Goal: Task Accomplishment & Management: Manage account settings

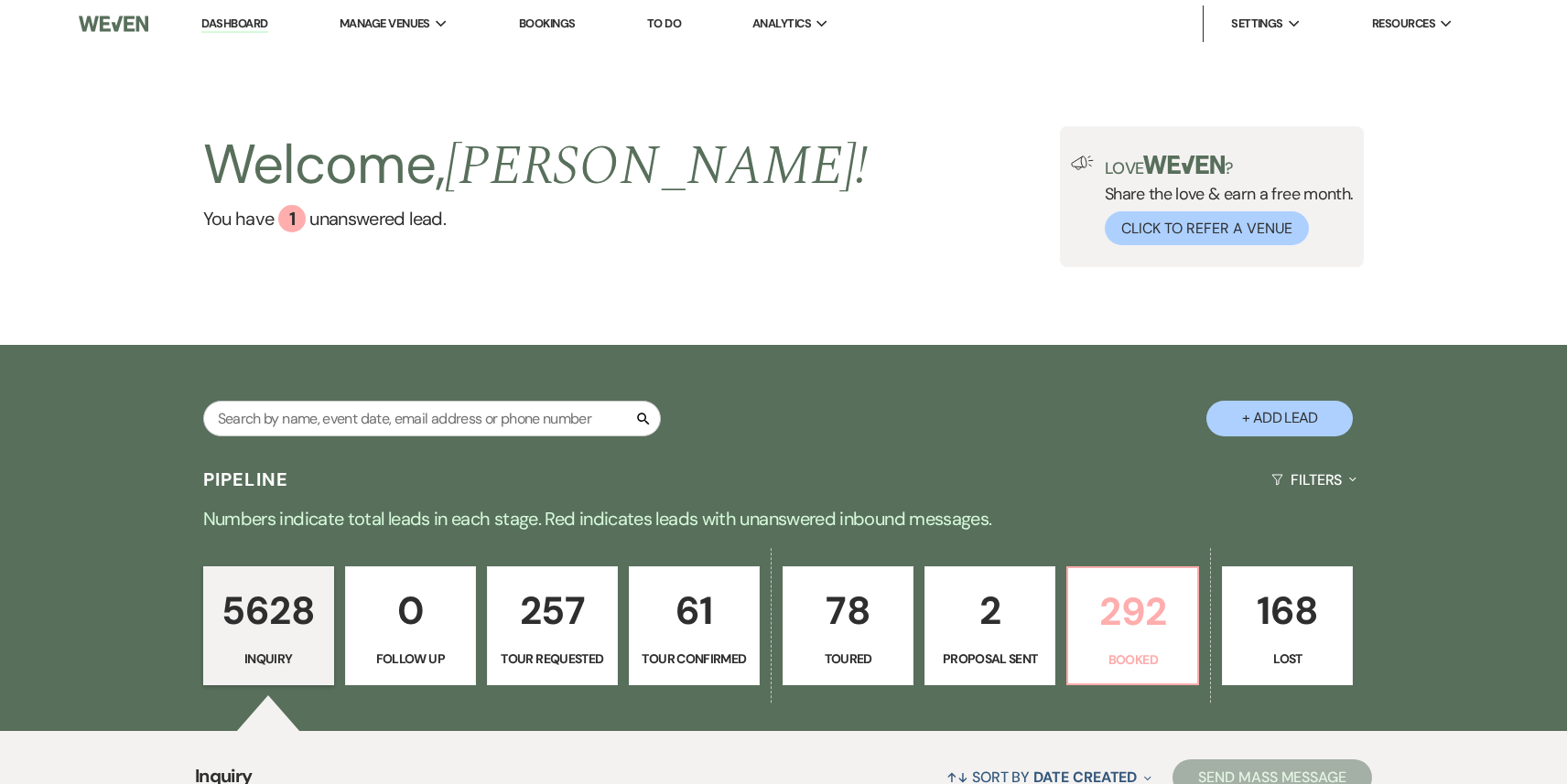
click at [1118, 646] on link "292 Booked" at bounding box center [1133, 625] width 133 height 119
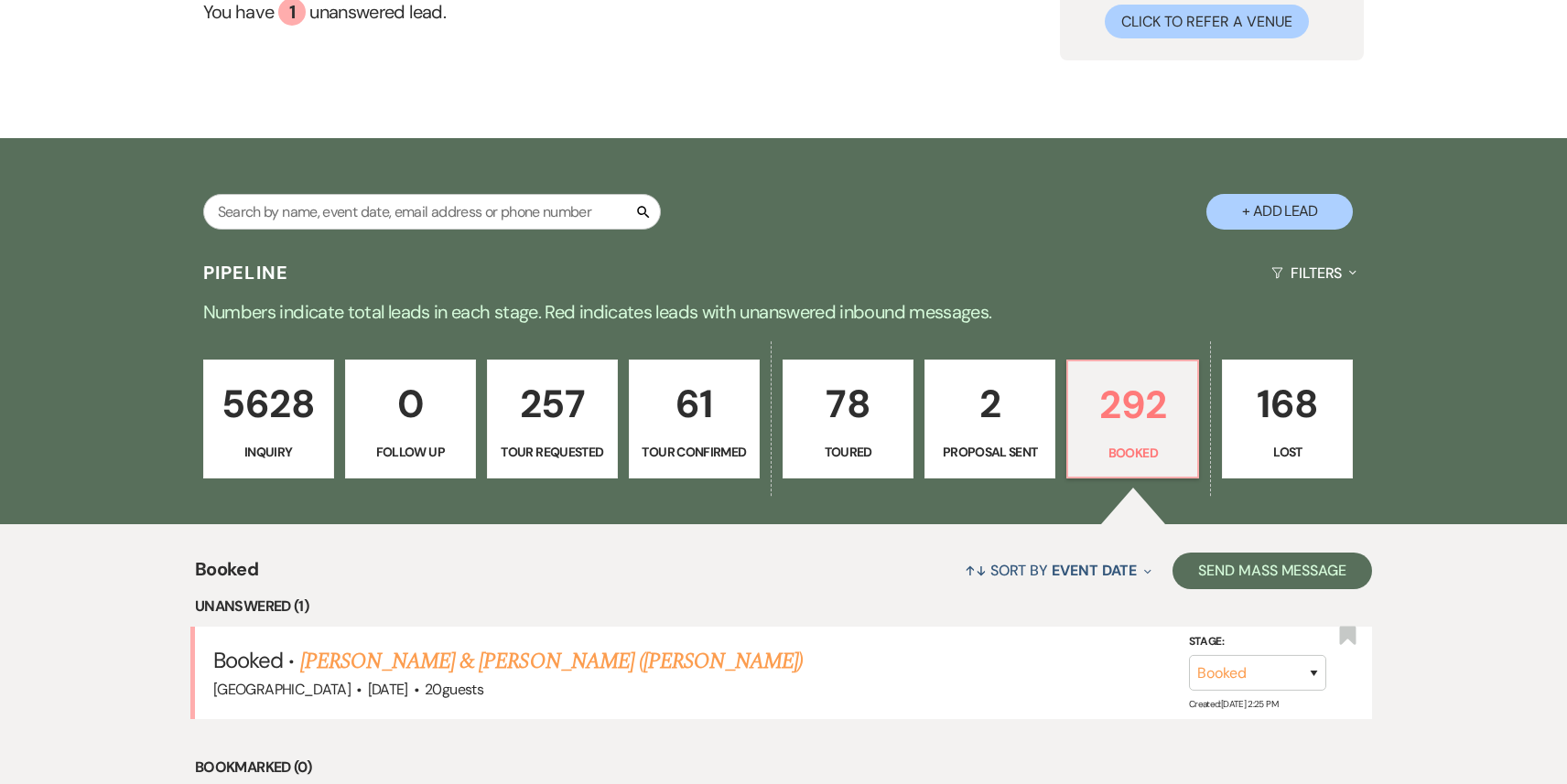
scroll to position [217, 0]
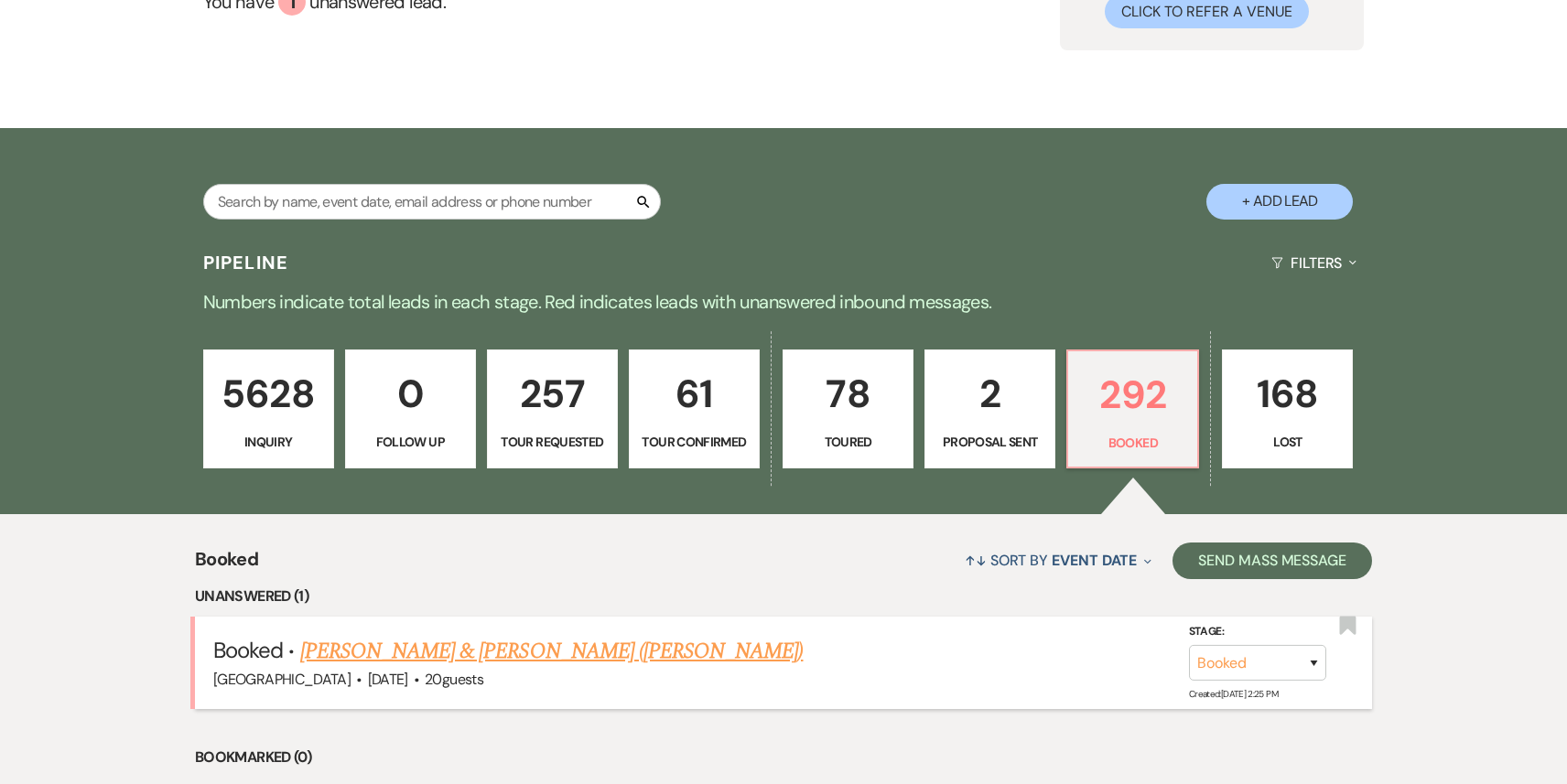
click at [447, 657] on link "[PERSON_NAME] & [PERSON_NAME] ([PERSON_NAME])" at bounding box center [552, 650] width 504 height 33
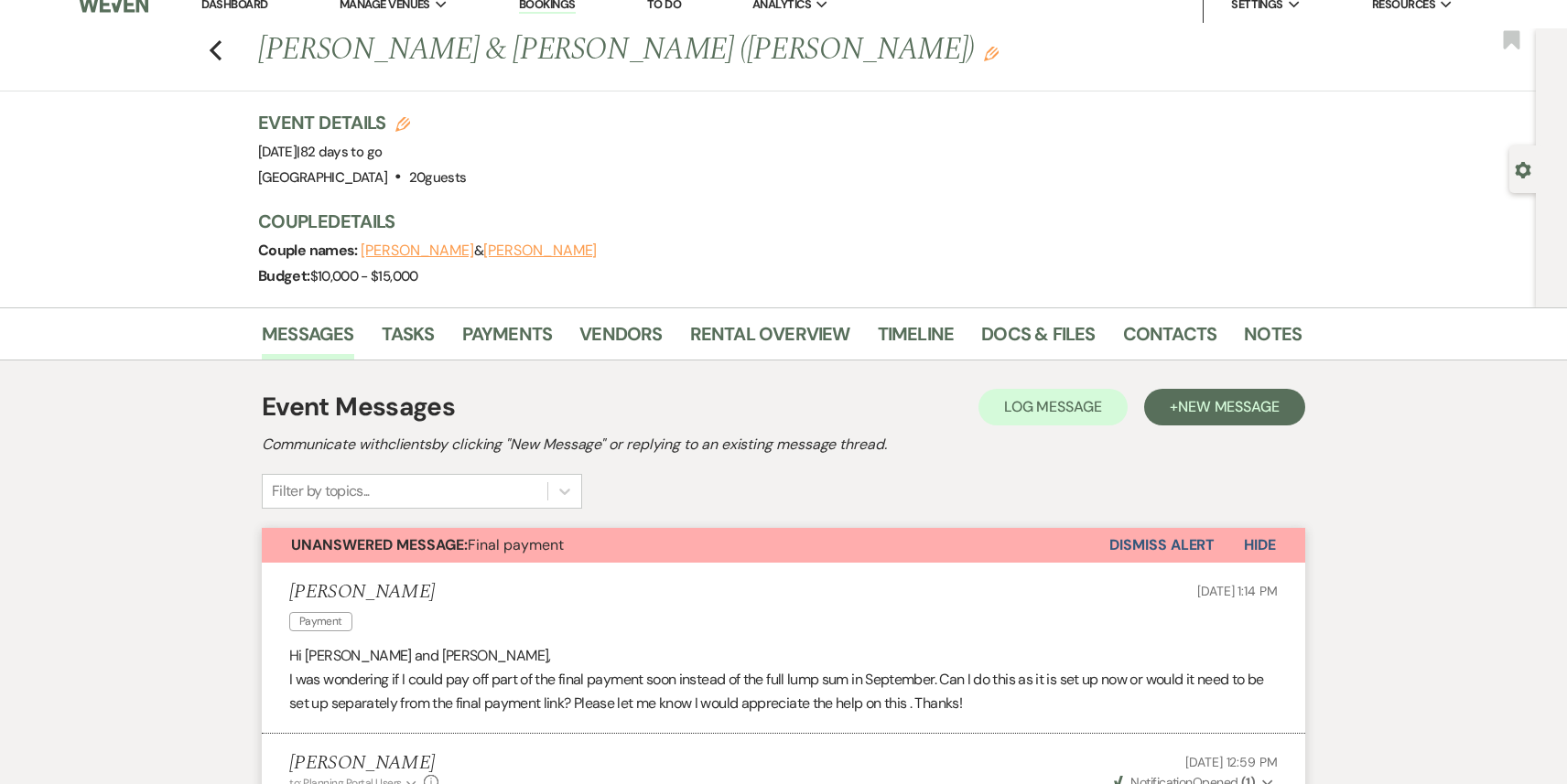
scroll to position [18, 0]
click at [494, 337] on link "Payments" at bounding box center [507, 341] width 91 height 40
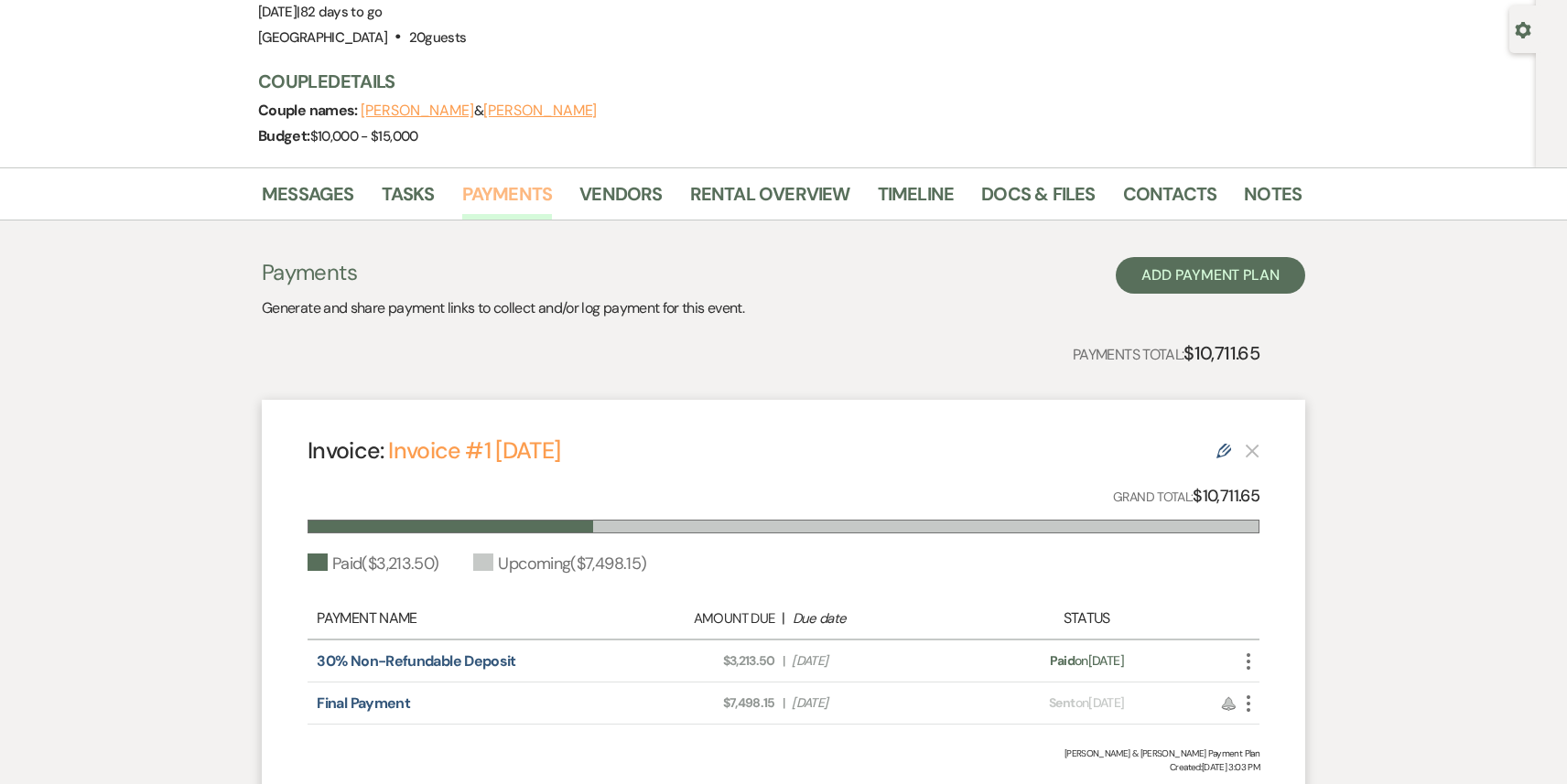
scroll to position [267, 0]
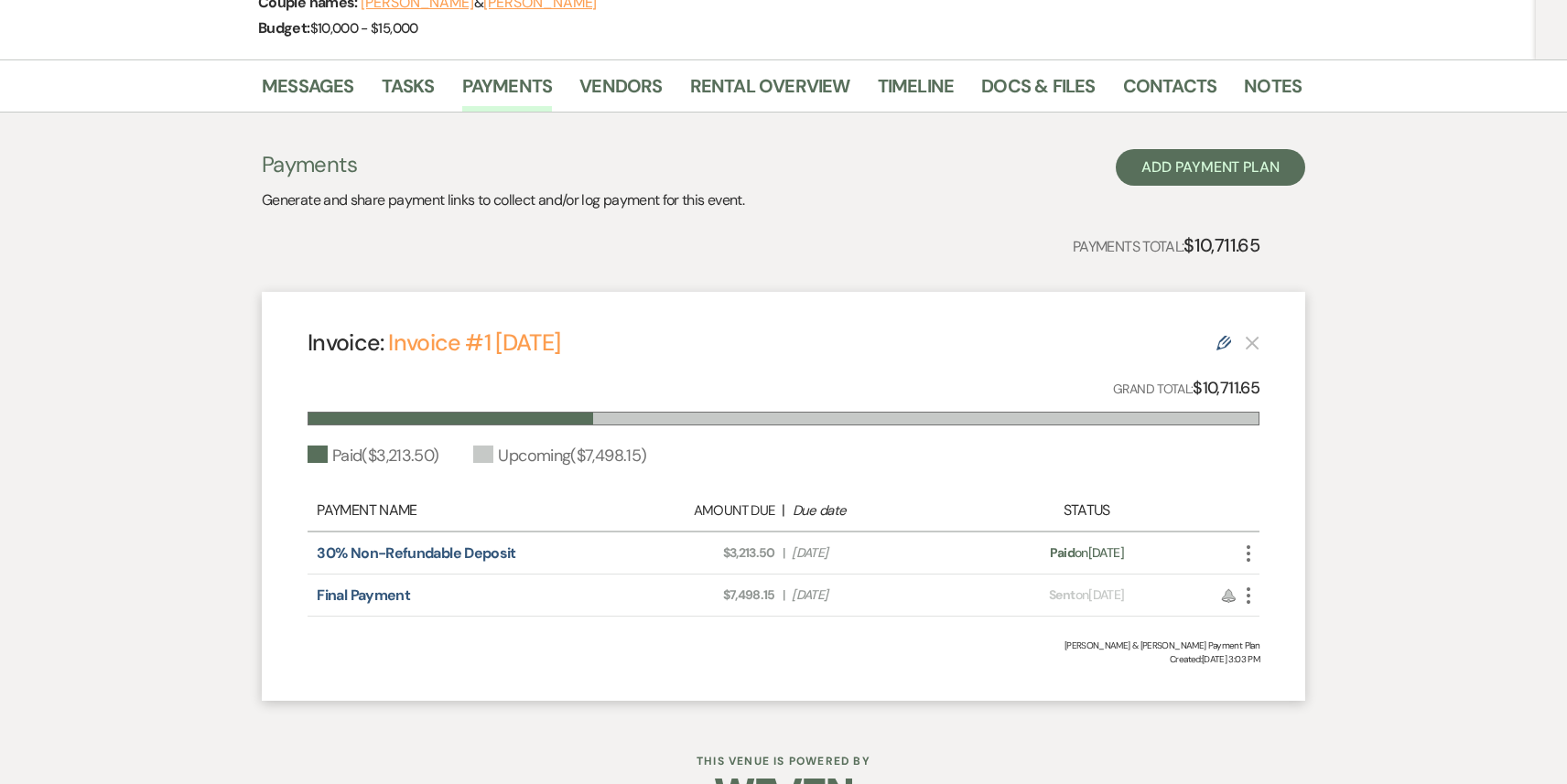
click at [1221, 347] on icon "Edit" at bounding box center [1223, 343] width 15 height 15
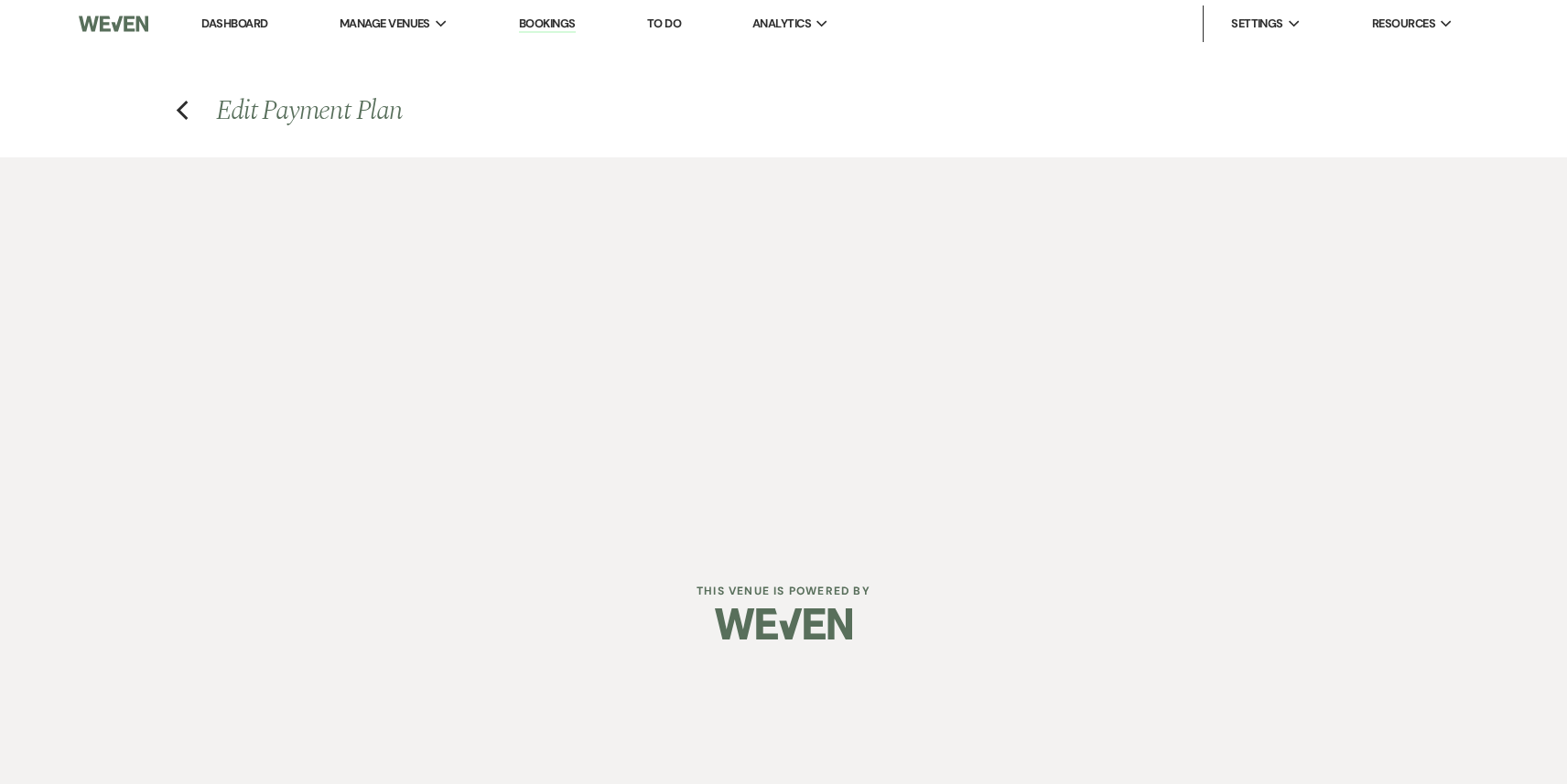
select select "20661"
select select "1"
select select "2"
select select "flat"
select select "client"
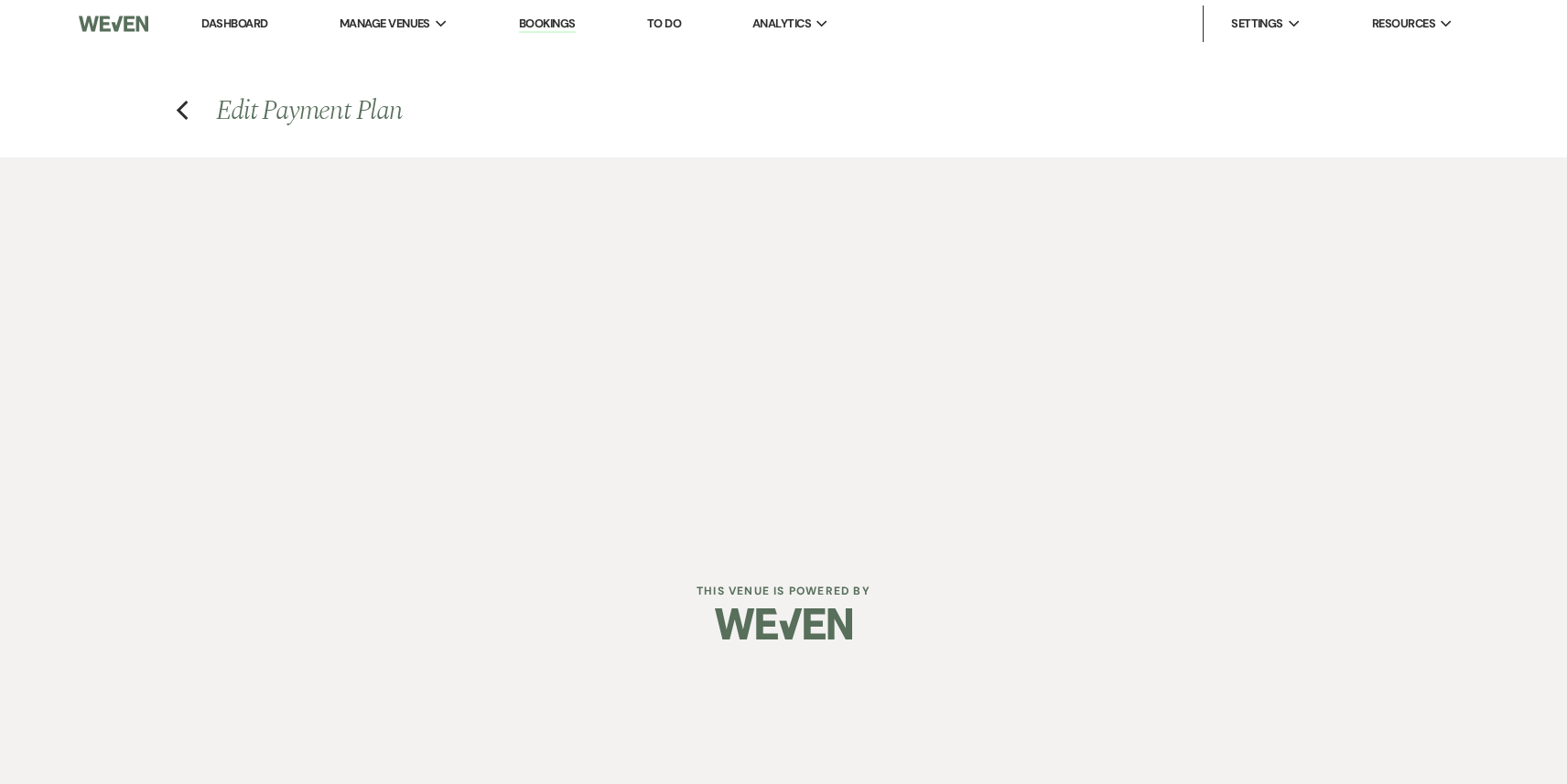
select select "months"
select select "client"
select select "weeks"
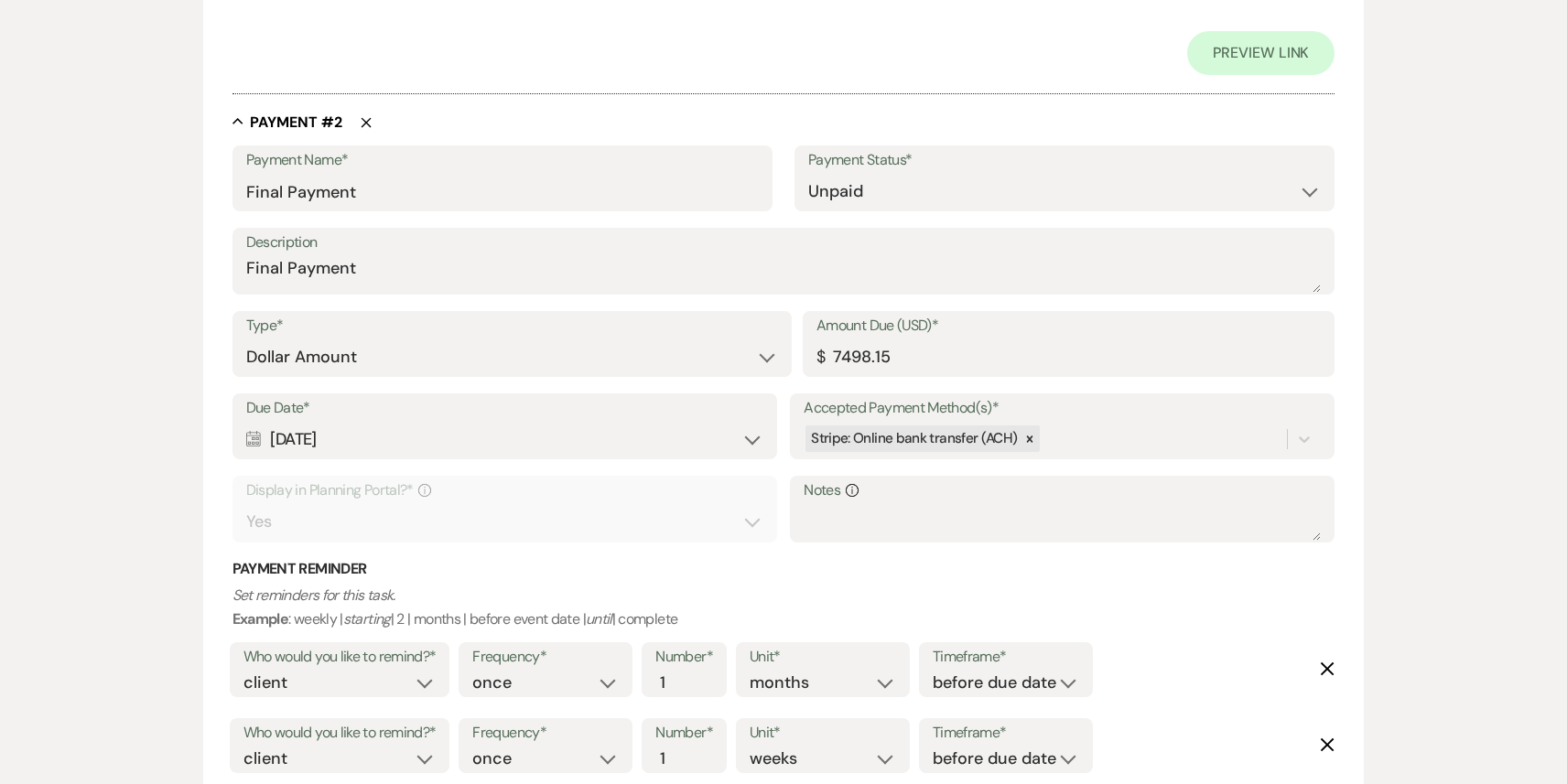
scroll to position [1053, 0]
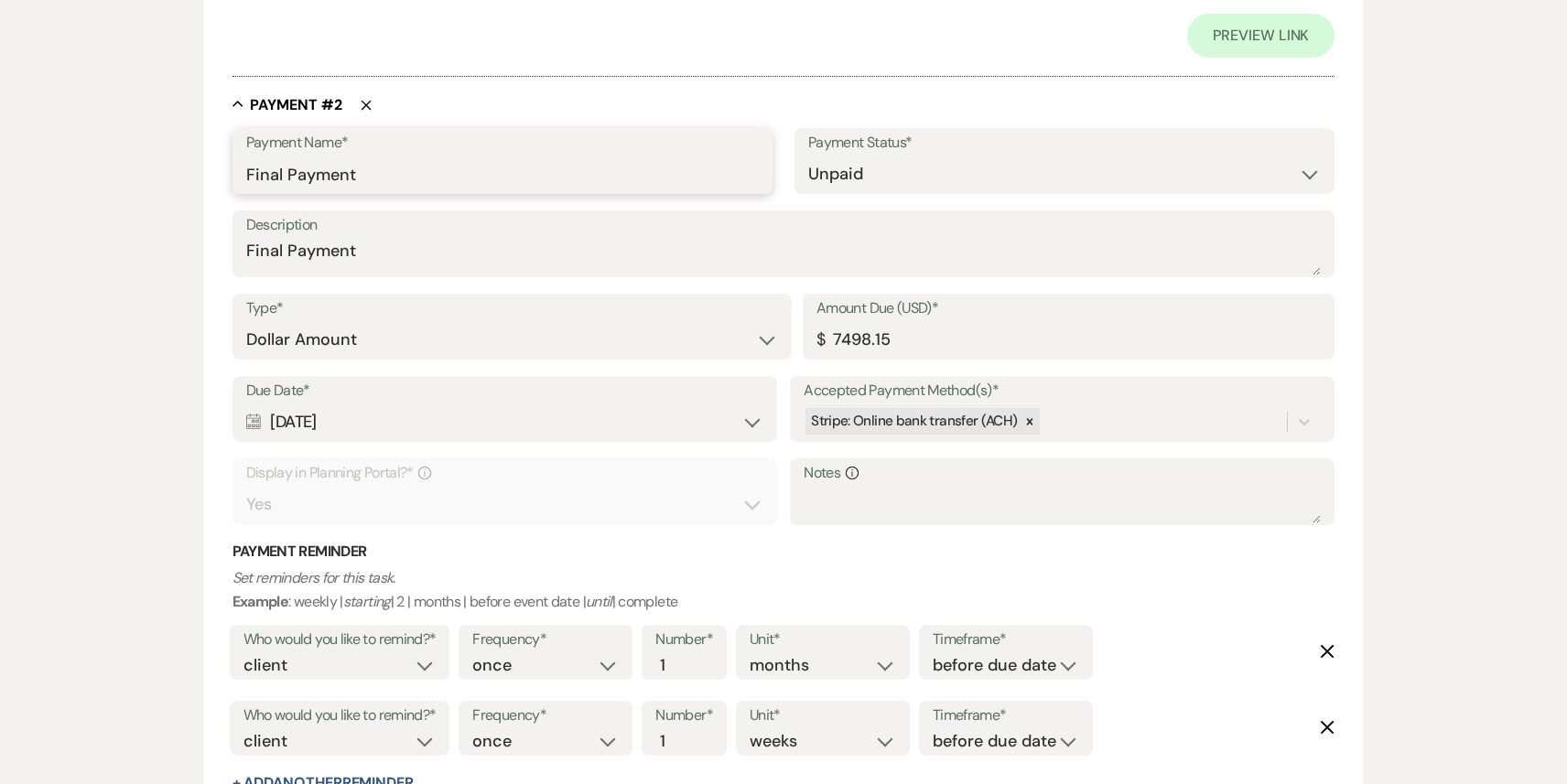
click at [397, 164] on input "Final Payment" at bounding box center [502, 174] width 512 height 36
type input "Final Payment 1"
drag, startPoint x: 906, startPoint y: 341, endPoint x: 823, endPoint y: 345, distance: 83.1
click at [823, 345] on div "Amount Due (USD)* $ 7498.15" at bounding box center [1068, 327] width 532 height 65
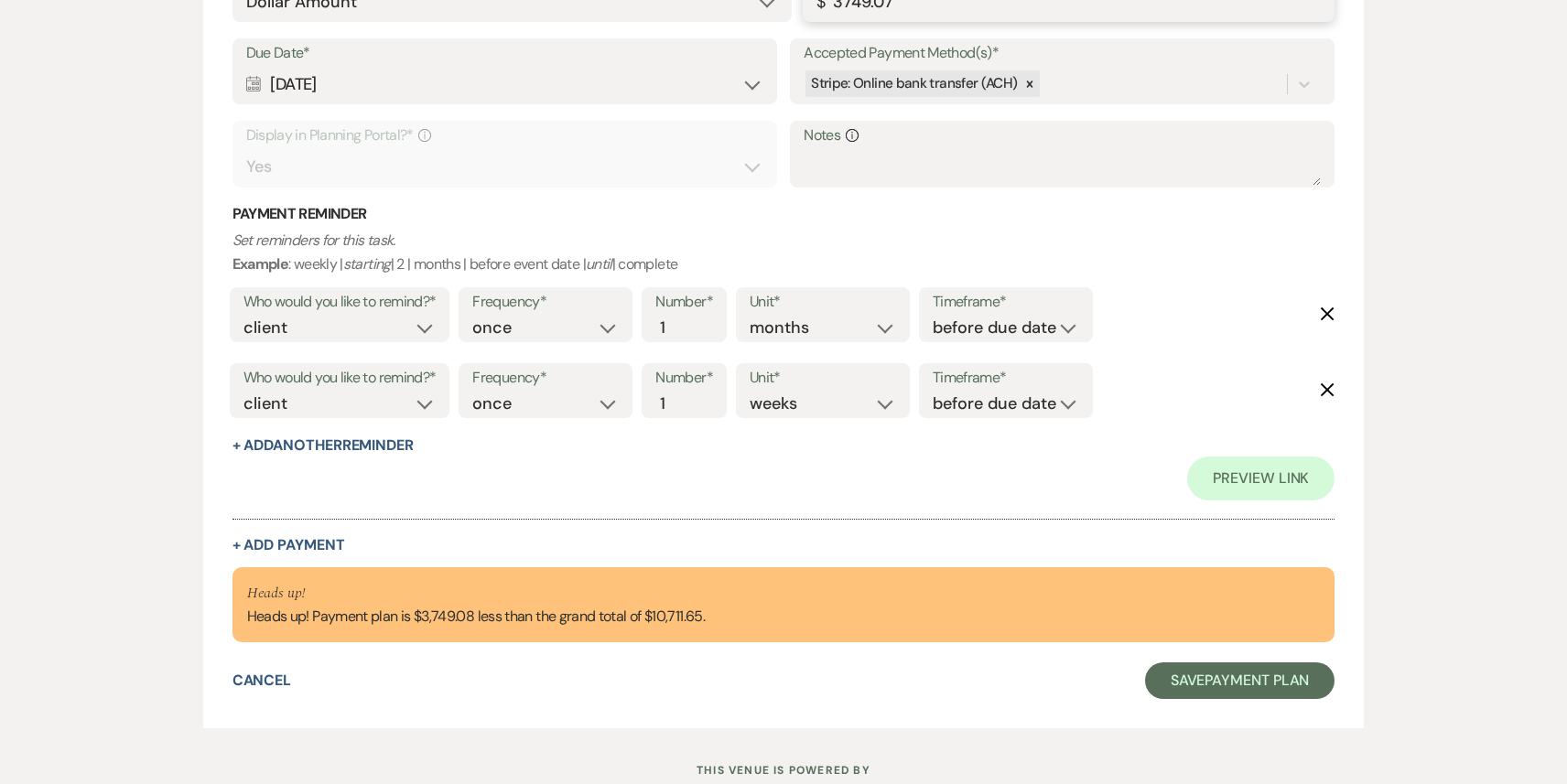
scroll to position [1402, 0]
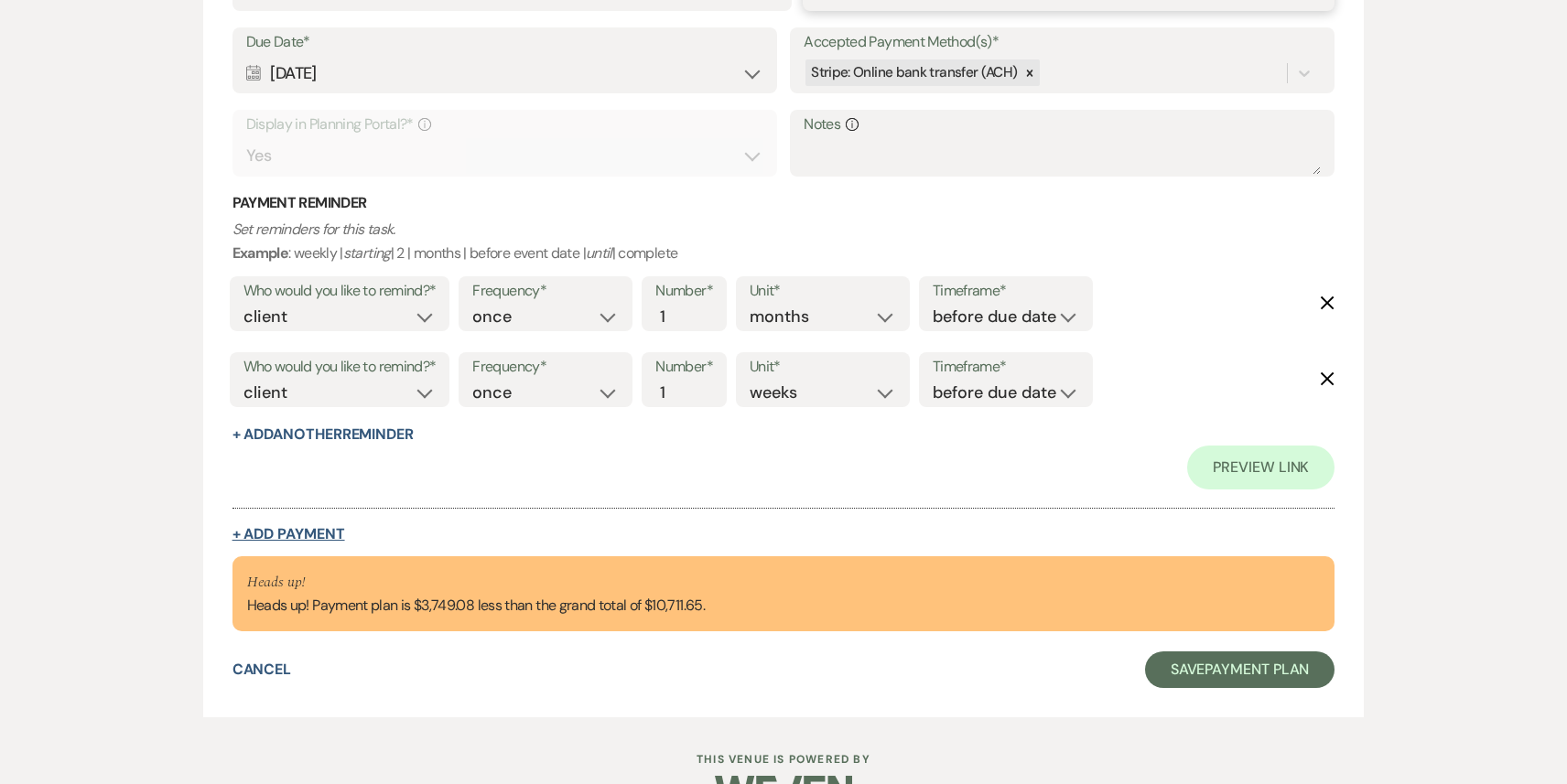
type input "3749.07"
click at [299, 532] on button "+ Add Payment" at bounding box center [288, 534] width 112 height 15
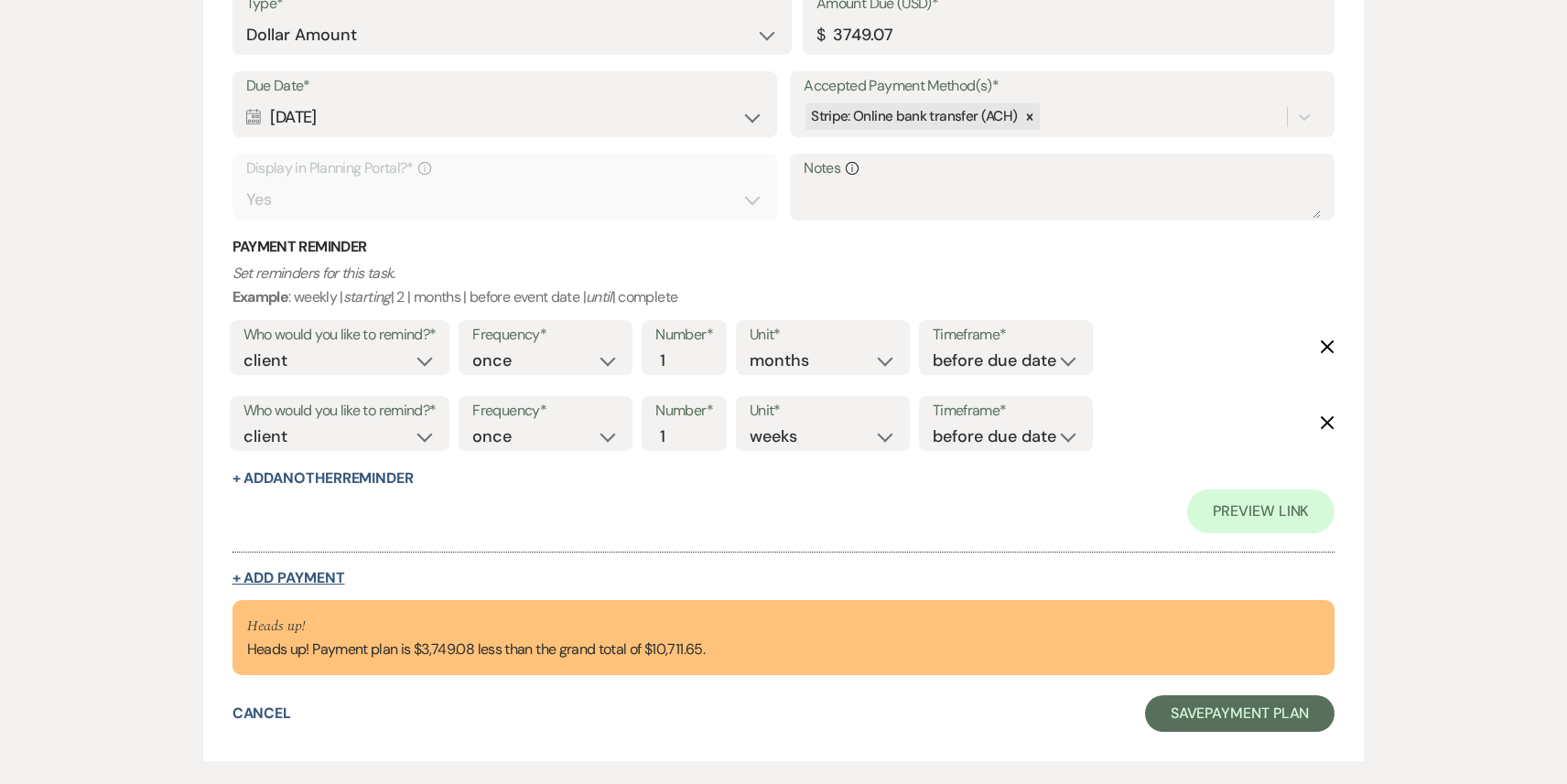
select select "2"
select select "flat"
select select "true"
select select "client"
select select "weeks"
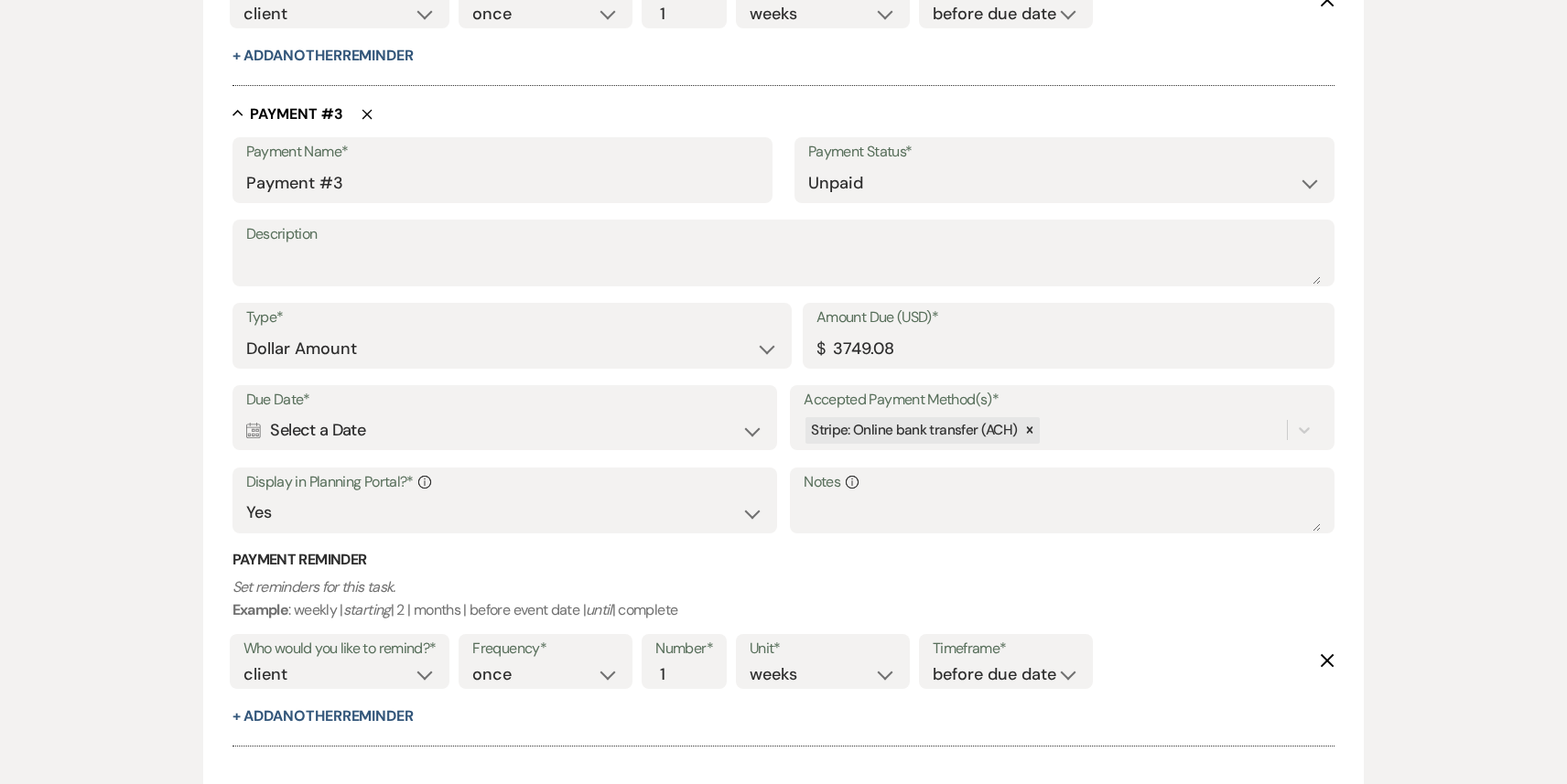
scroll to position [1745, 0]
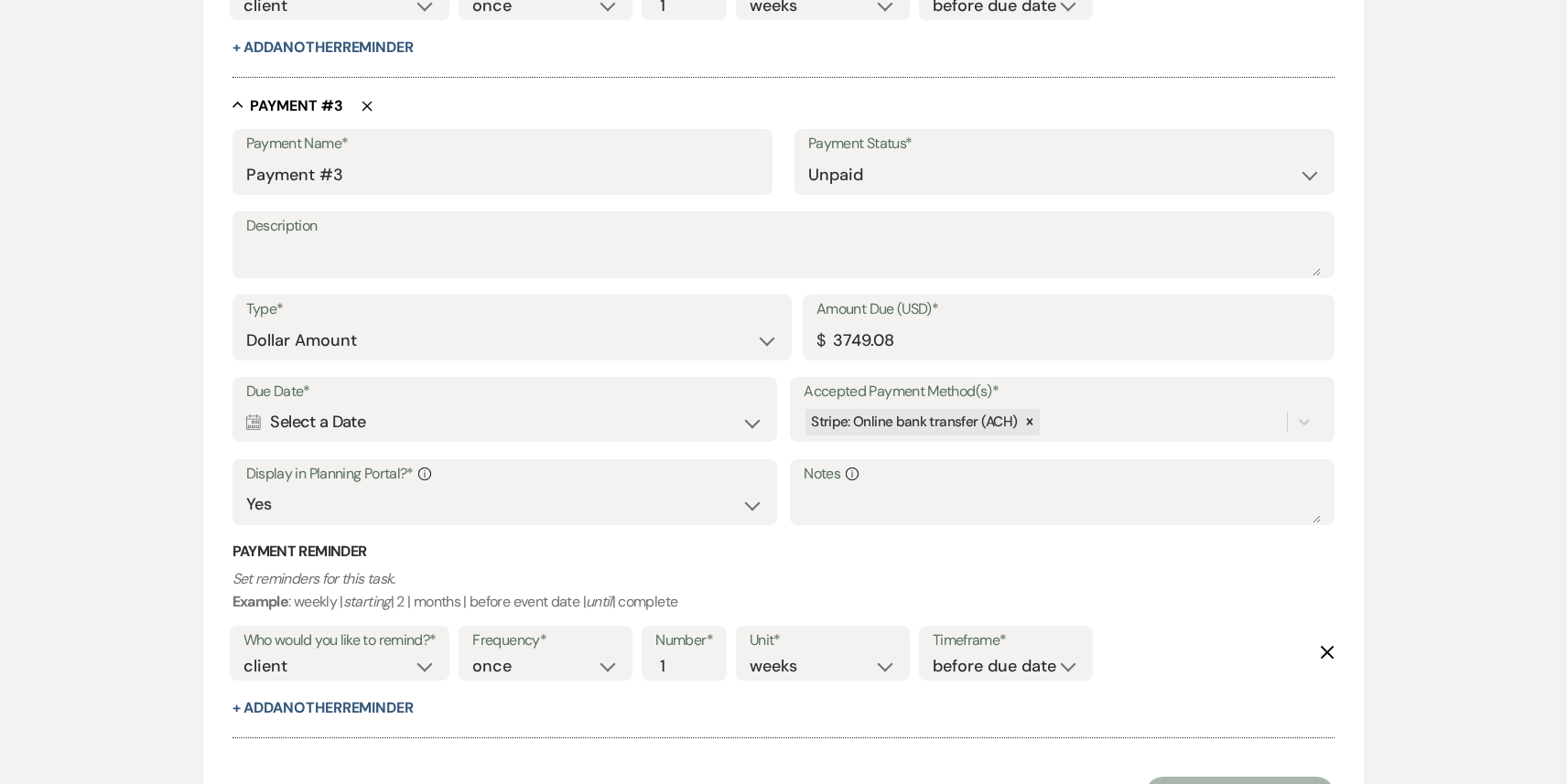
click at [253, 418] on icon "Calendar" at bounding box center [254, 423] width 16 height 17
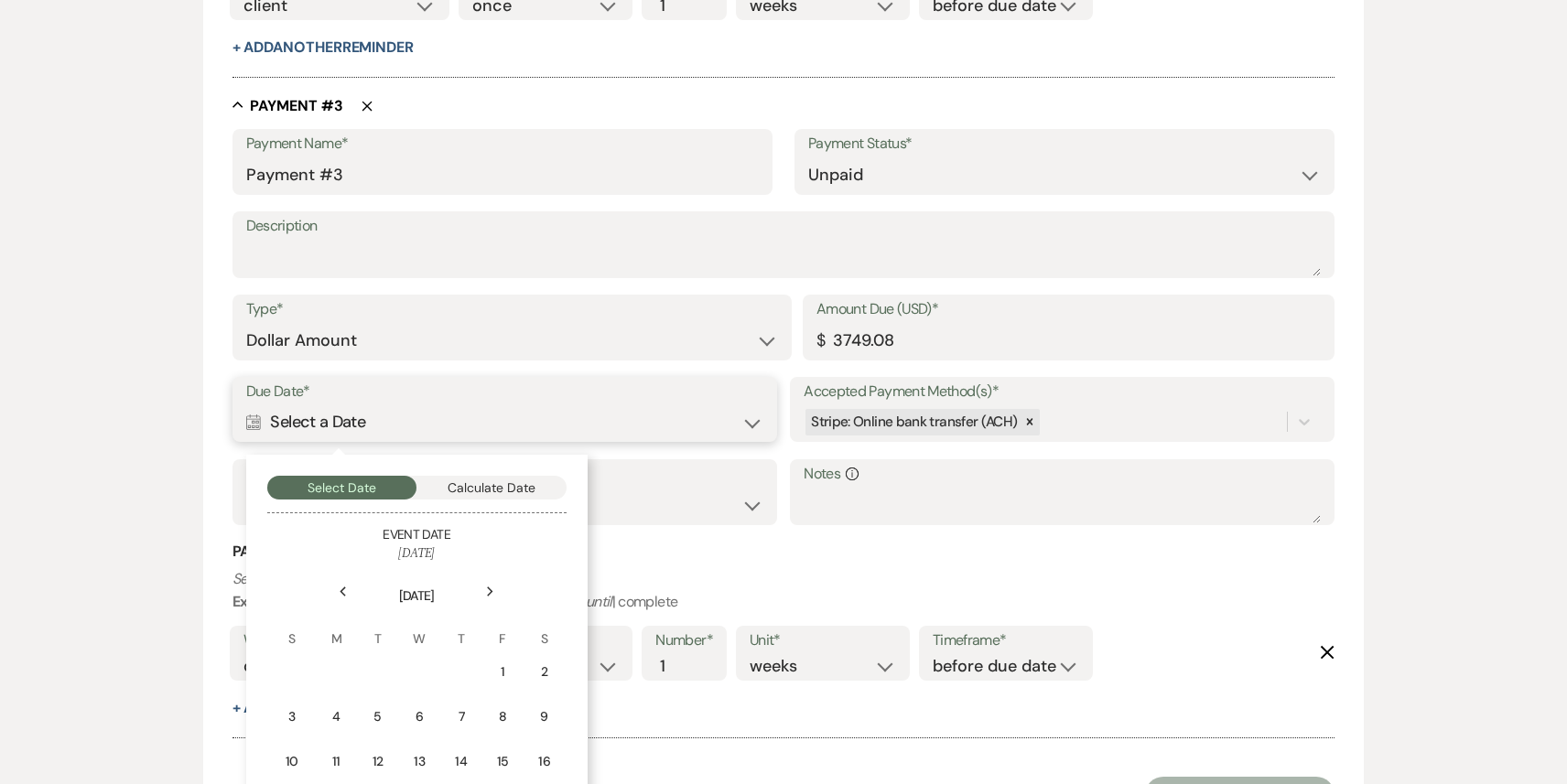
click at [505, 492] on button "Calculate Date" at bounding box center [491, 486] width 150 height 23
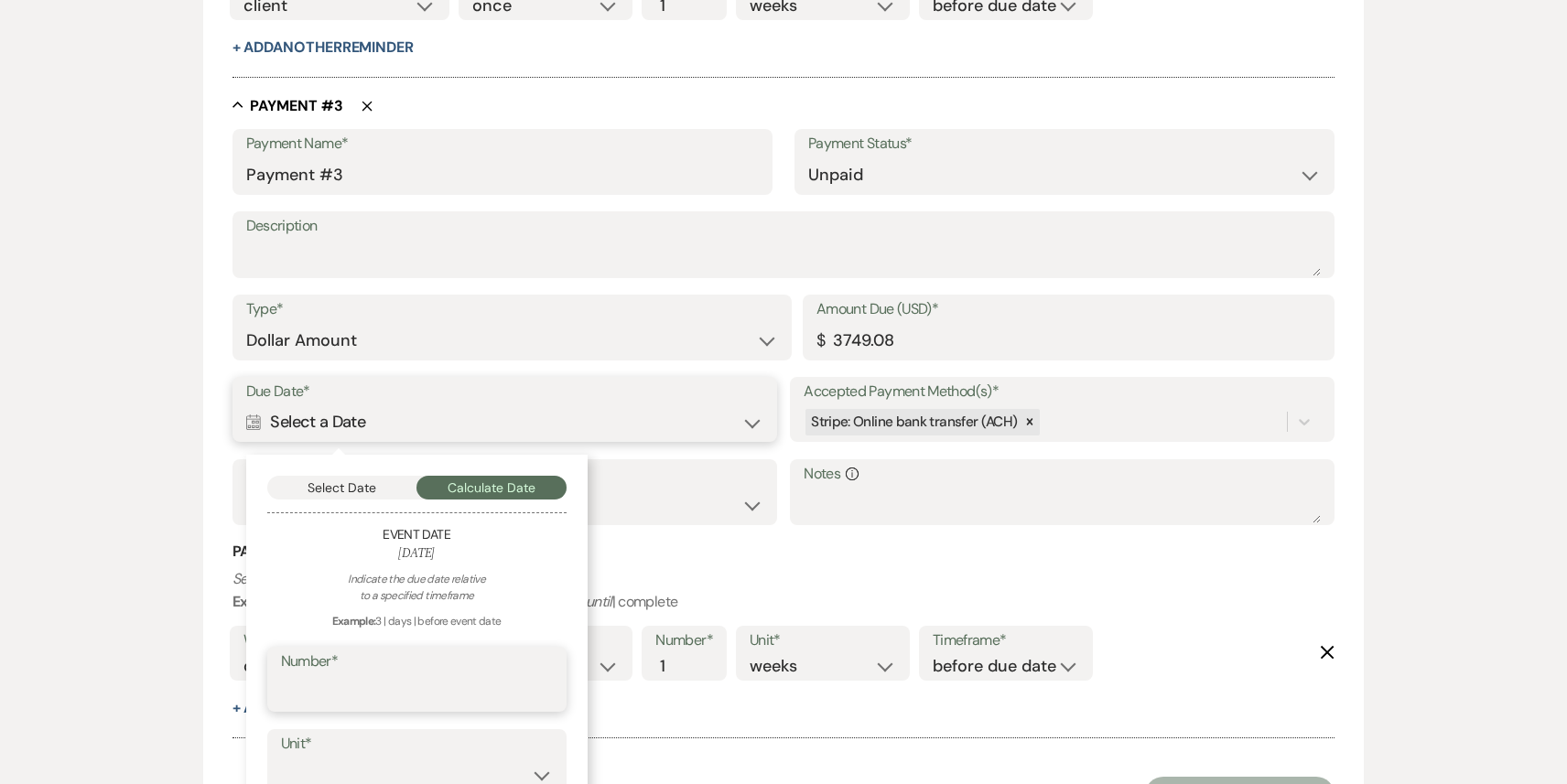
click at [394, 681] on input "Number*" at bounding box center [417, 691] width 271 height 36
type input "6"
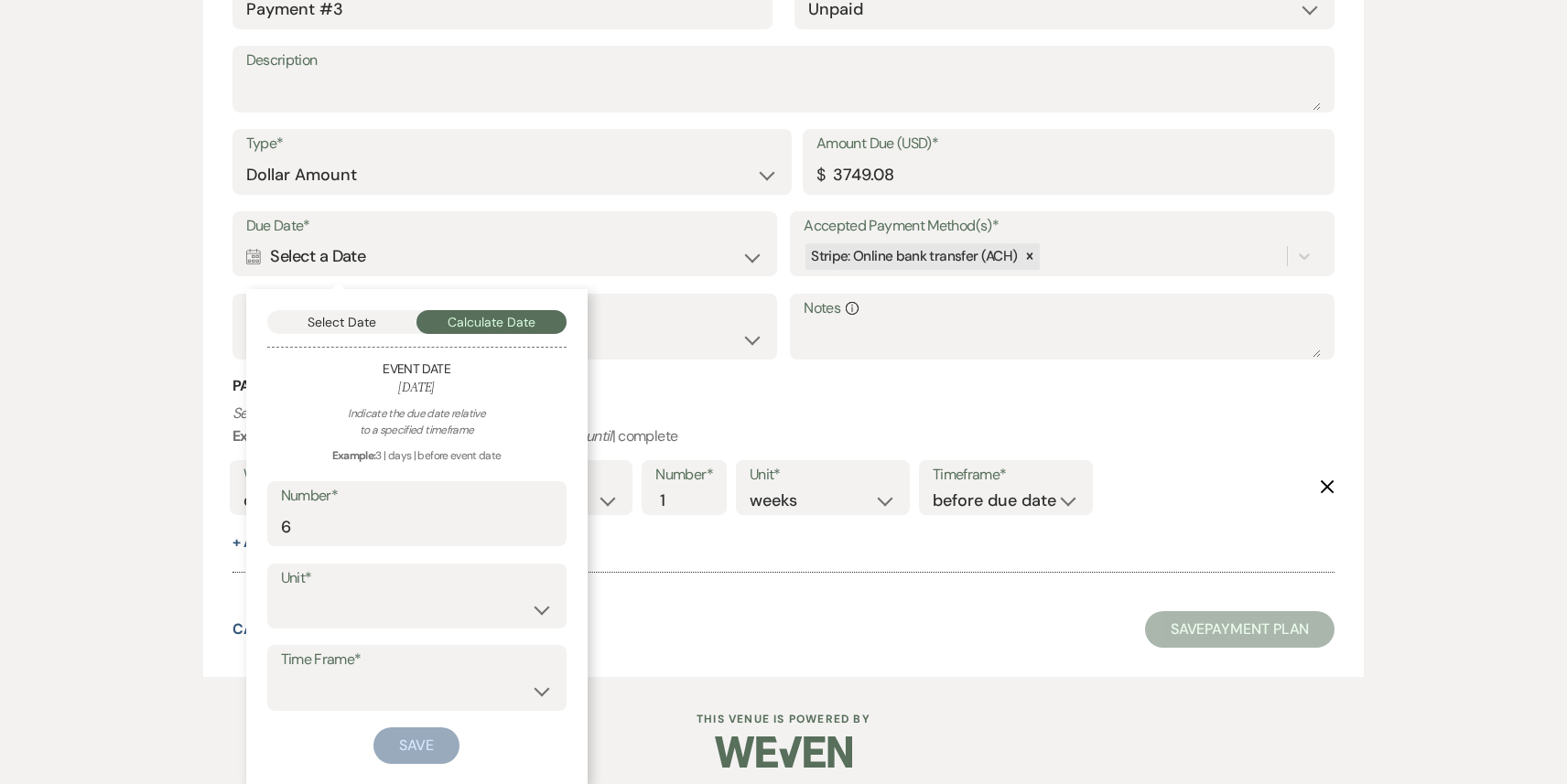
scroll to position [1920, 0]
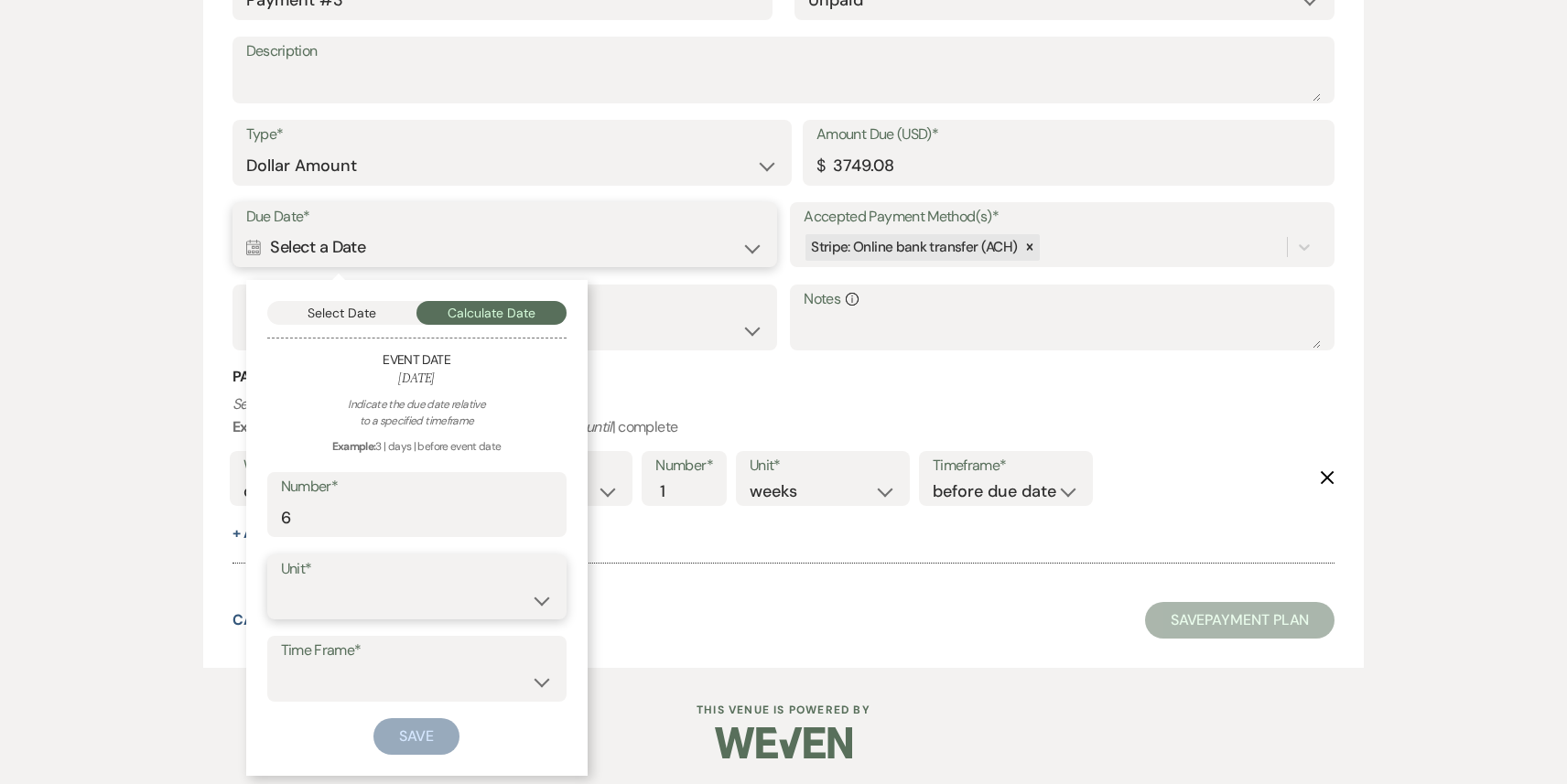
click at [403, 601] on select "days weeks months" at bounding box center [417, 600] width 271 height 36
select select "week"
click at [281, 582] on select "days weeks months" at bounding box center [417, 600] width 271 height 36
click at [416, 672] on select "before event date after event date after event is booked after [DATE] date" at bounding box center [417, 682] width 271 height 36
select select "beforeEventDate"
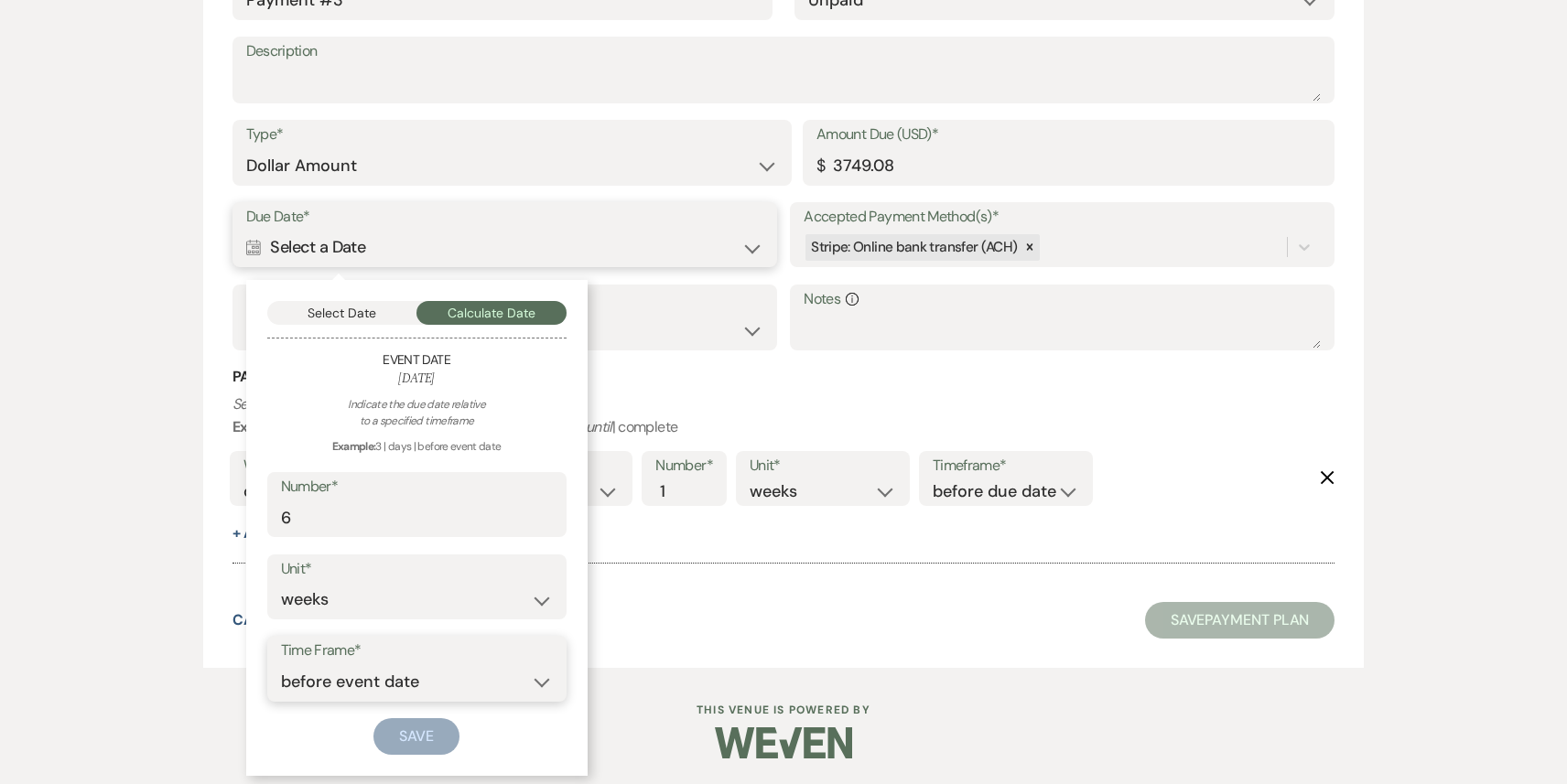
click at [281, 664] on select "before event date after event date after event is booked after [DATE] date" at bounding box center [417, 682] width 271 height 36
click at [414, 737] on button "Save" at bounding box center [417, 735] width 86 height 36
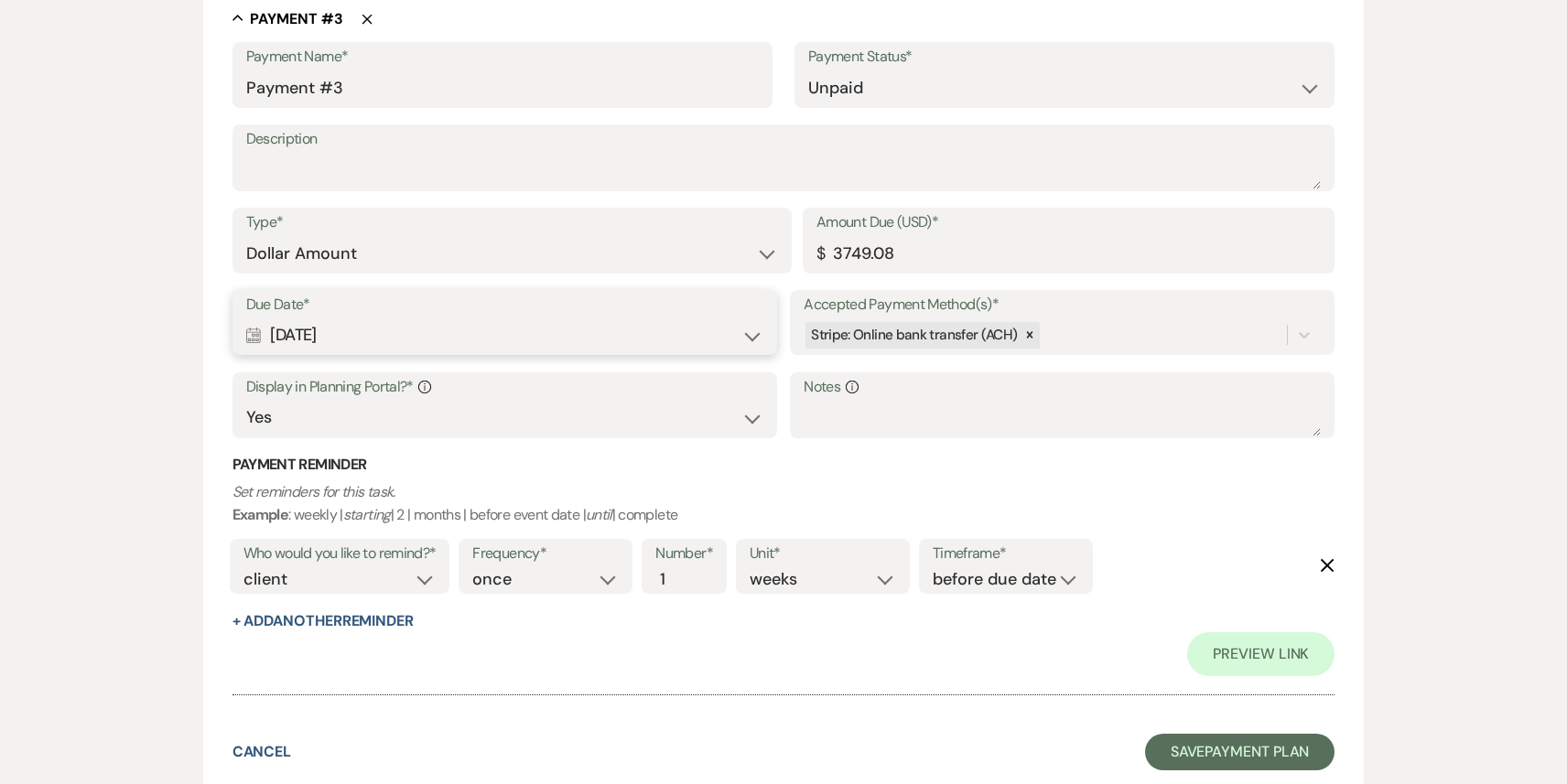
scroll to position [2008, 0]
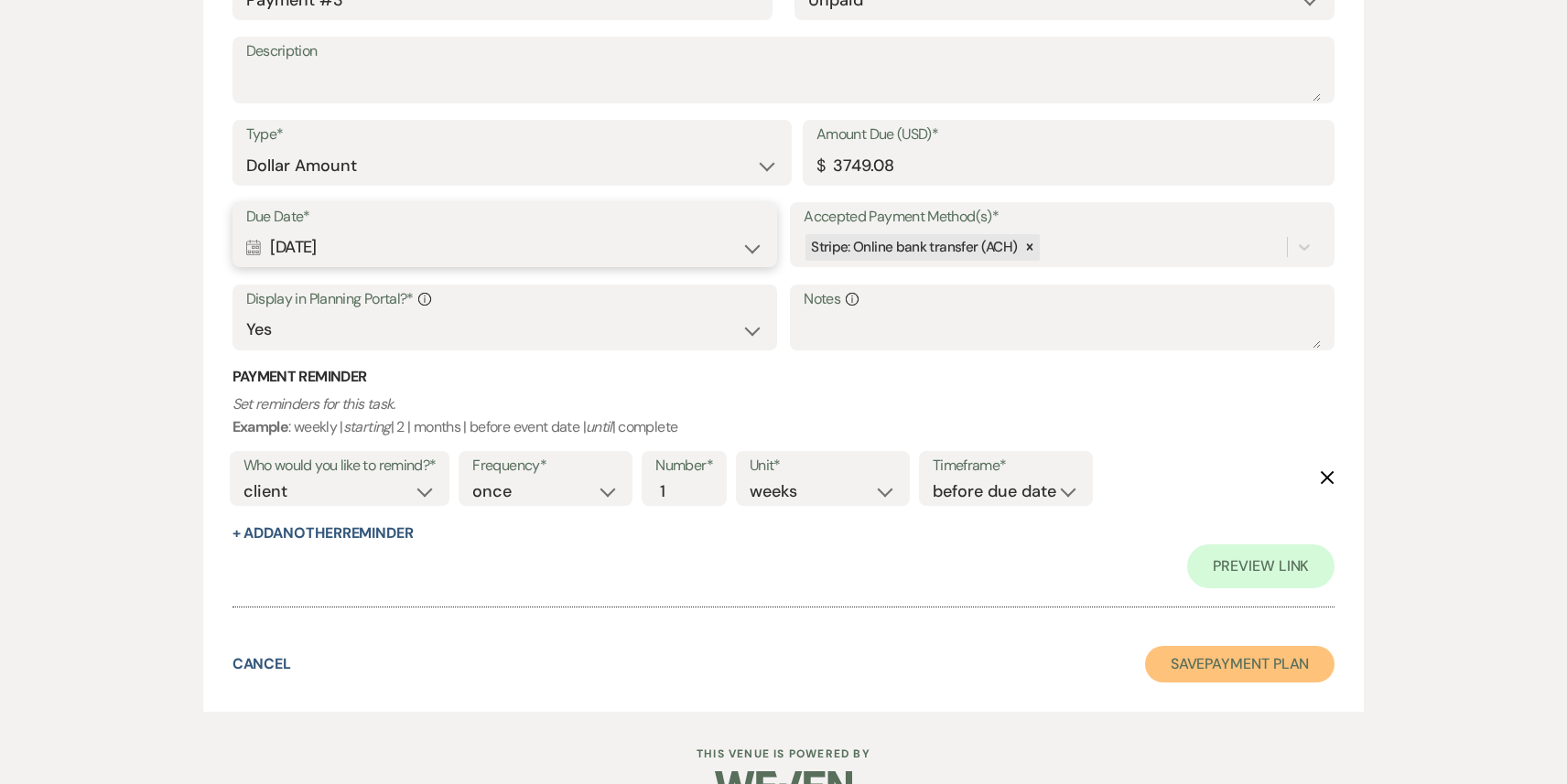
click at [1234, 670] on button "Save Payment Plan" at bounding box center [1239, 663] width 190 height 36
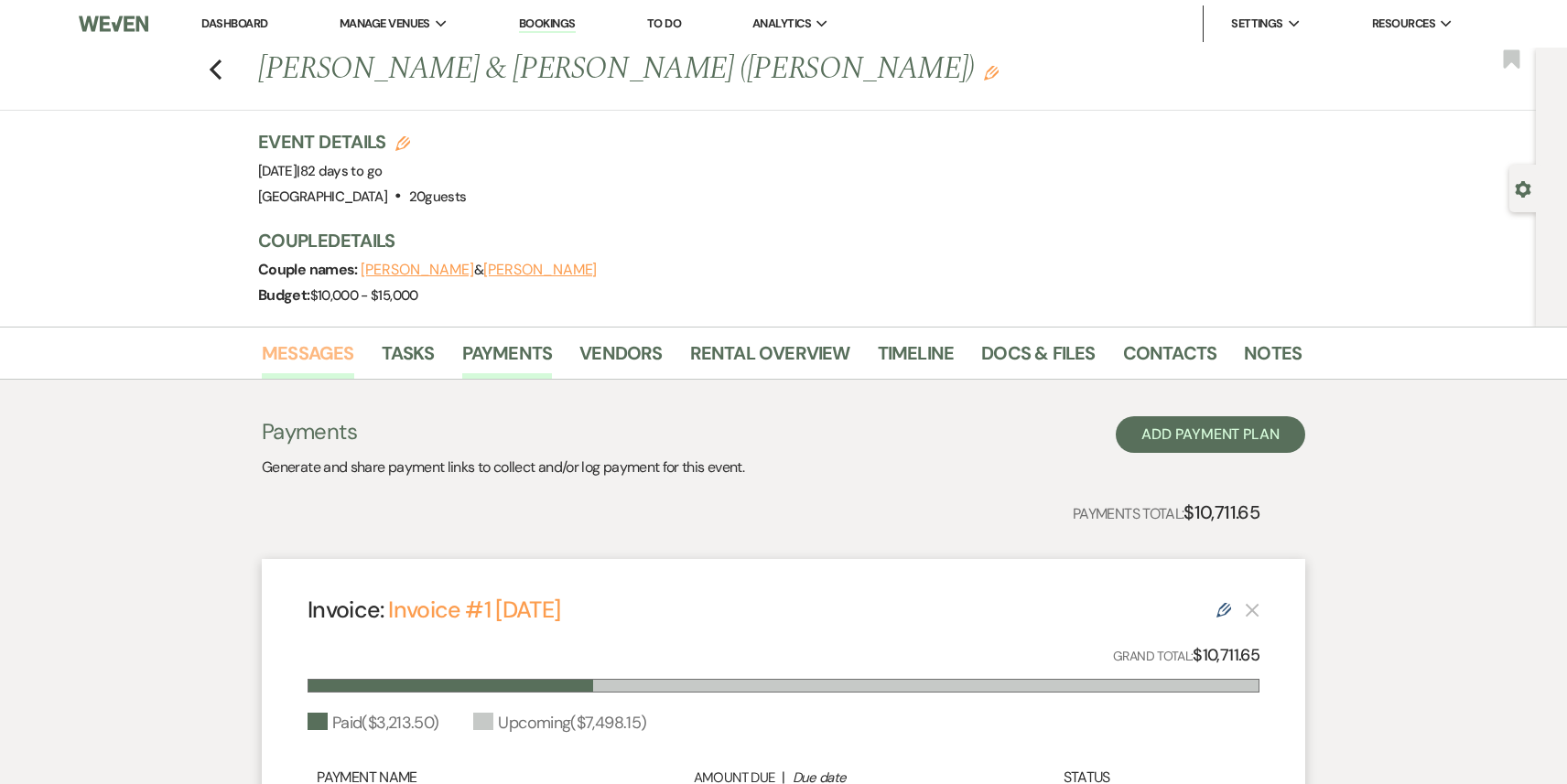
click at [301, 359] on link "Messages" at bounding box center [308, 358] width 93 height 40
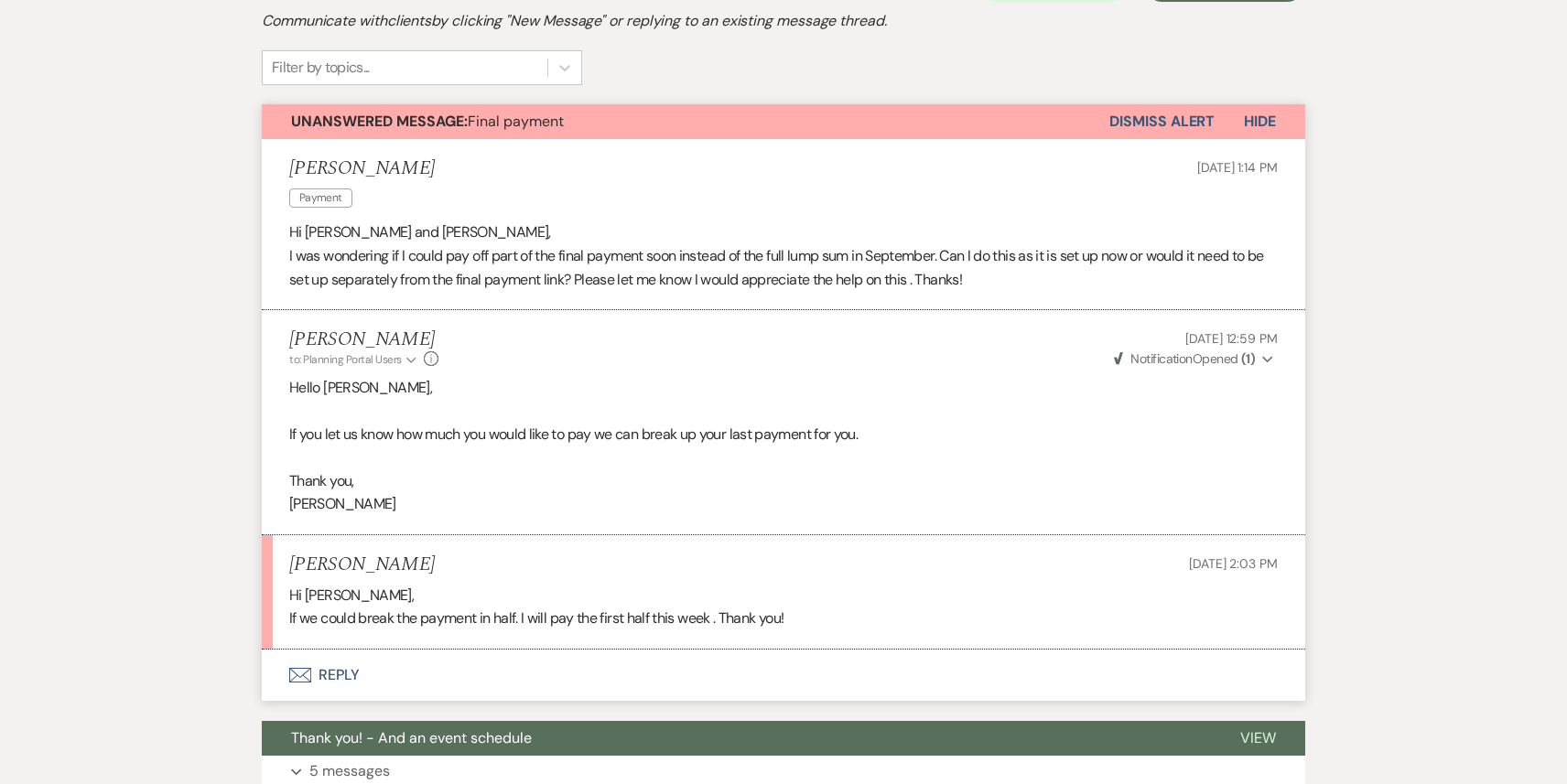
scroll to position [460, 0]
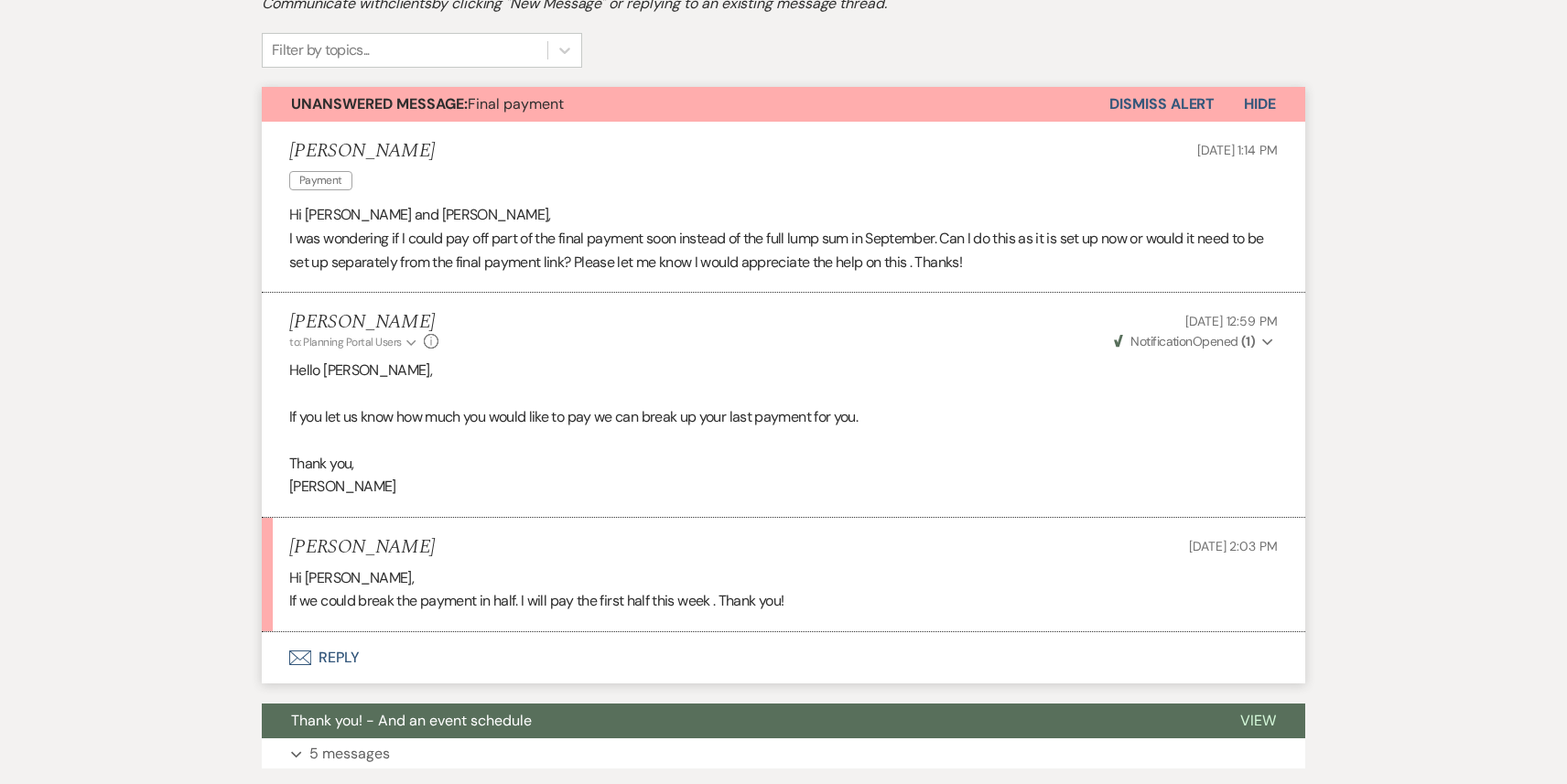
click at [400, 654] on button "Envelope Reply" at bounding box center [784, 657] width 1043 height 51
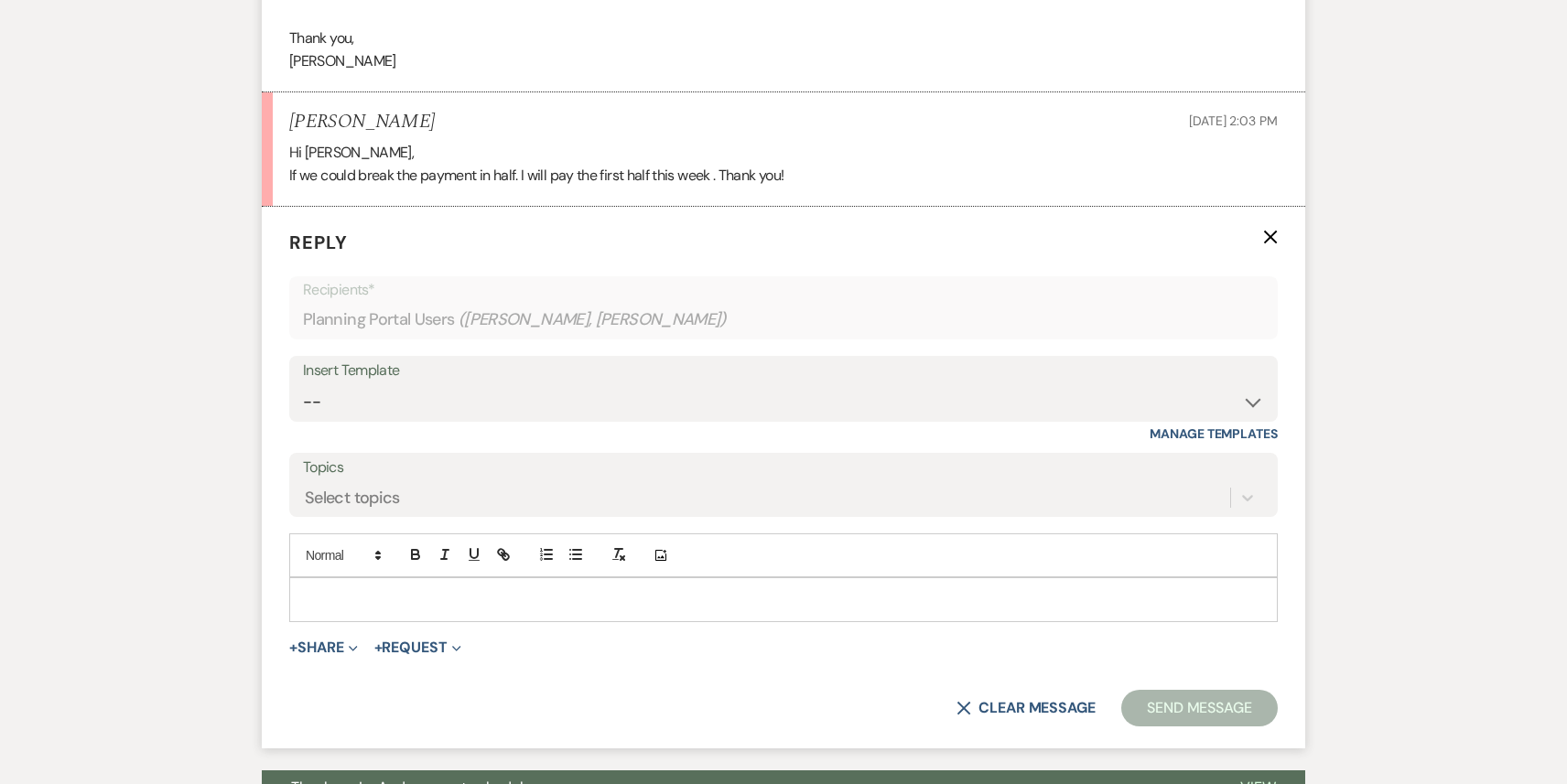
scroll to position [889, 0]
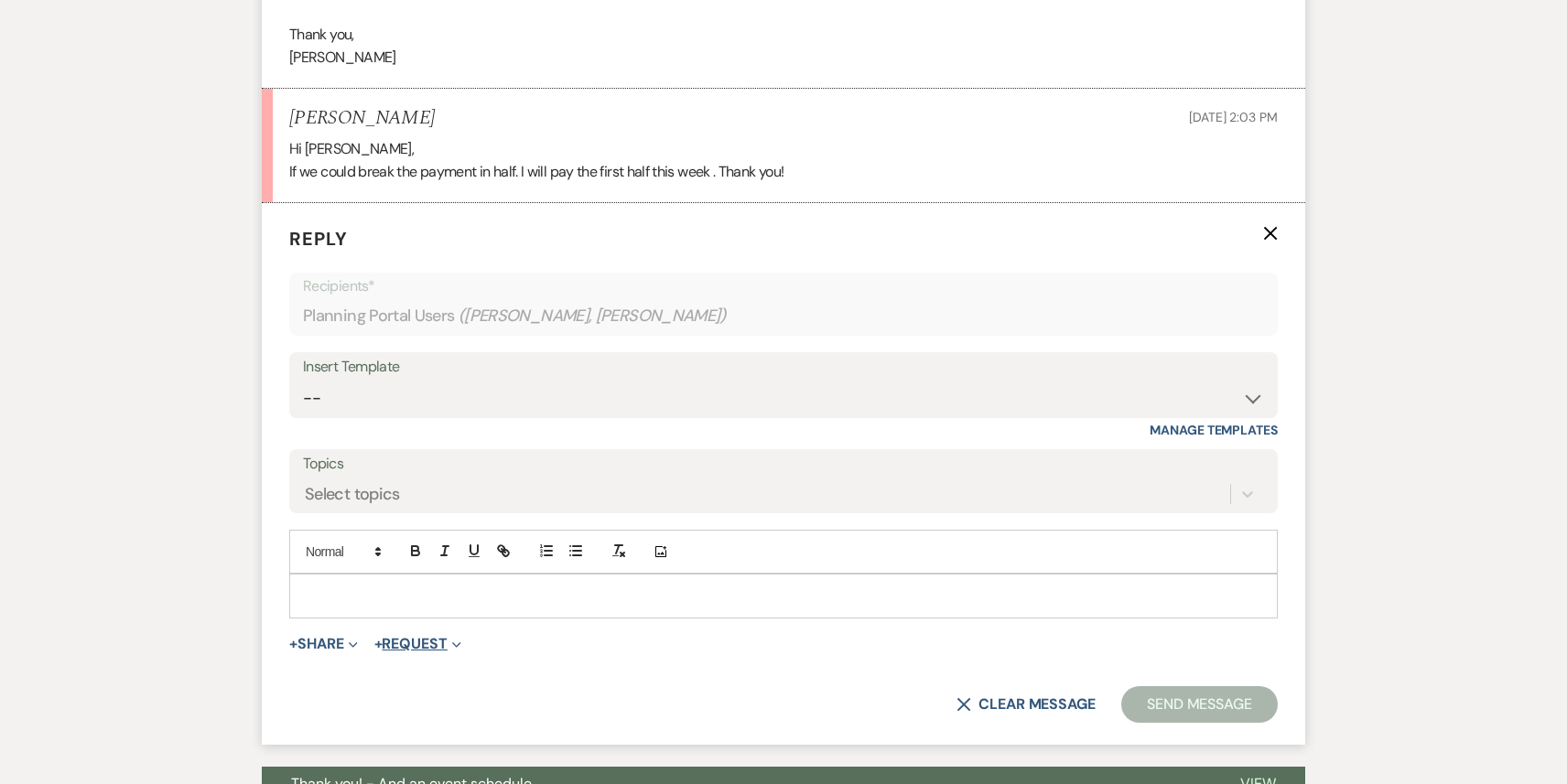
click at [428, 647] on button "+ Request Expand" at bounding box center [417, 644] width 87 height 15
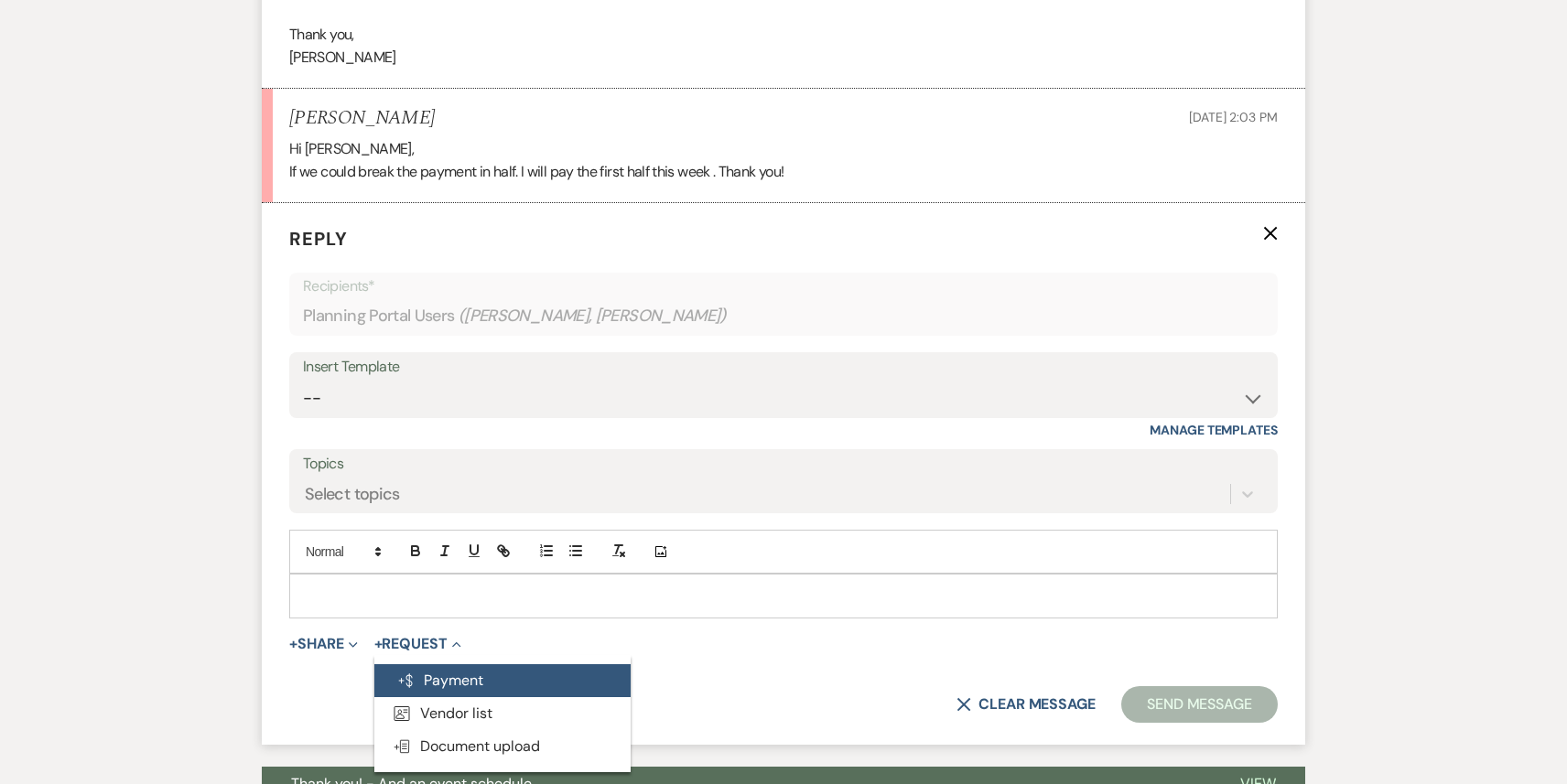
click at [472, 668] on button "Generate Payment Payment" at bounding box center [503, 680] width 256 height 33
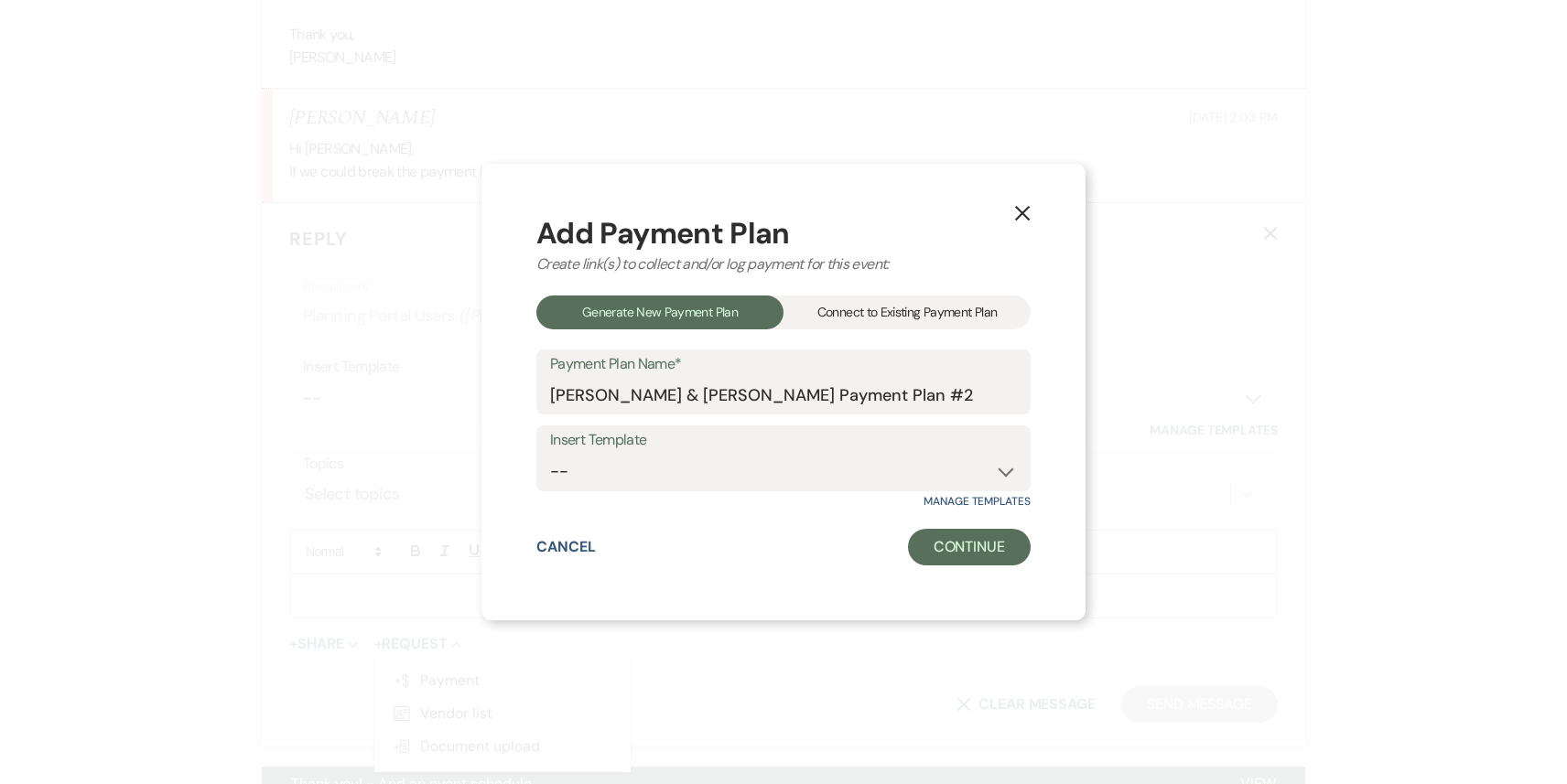
click at [847, 314] on div "Connect to Existing Payment Plan" at bounding box center [907, 312] width 247 height 34
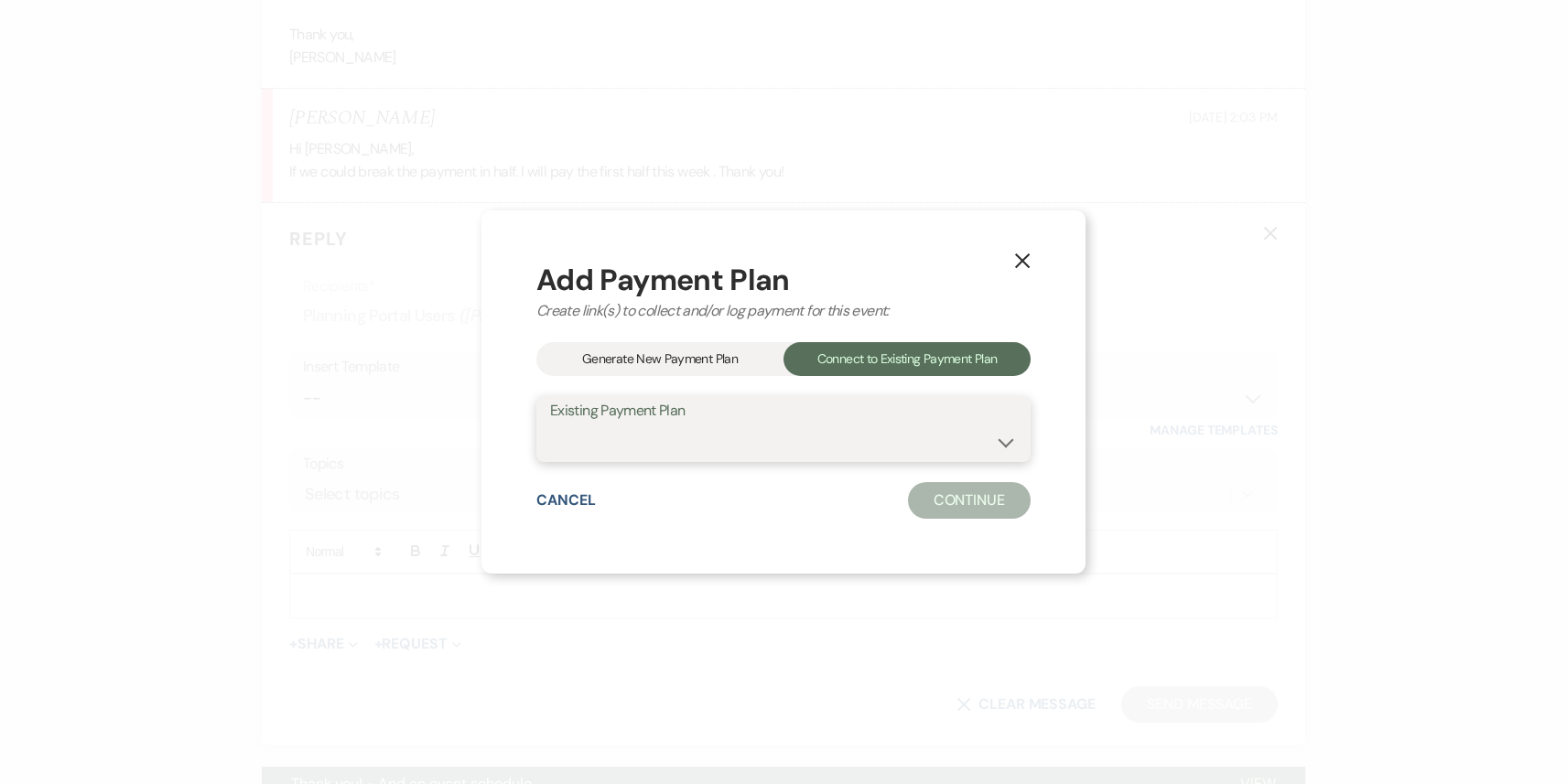
click at [865, 443] on select "[PERSON_NAME] & [PERSON_NAME] Payment Plan" at bounding box center [783, 443] width 467 height 36
select select "20684"
click at [549, 425] on select "[PERSON_NAME] & [PERSON_NAME] Payment Plan" at bounding box center [783, 443] width 467 height 36
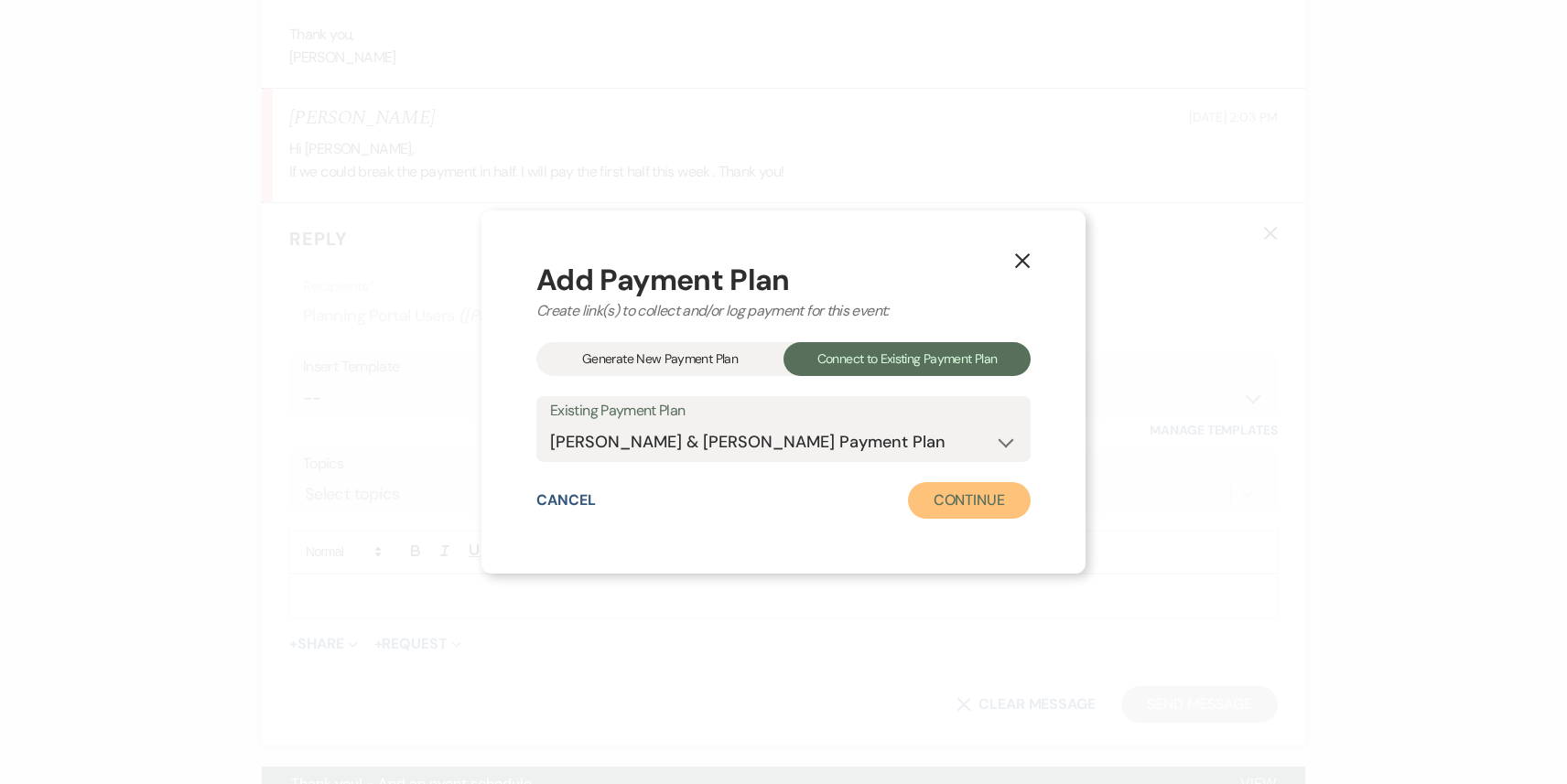
click at [961, 502] on button "Continue" at bounding box center [969, 500] width 123 height 36
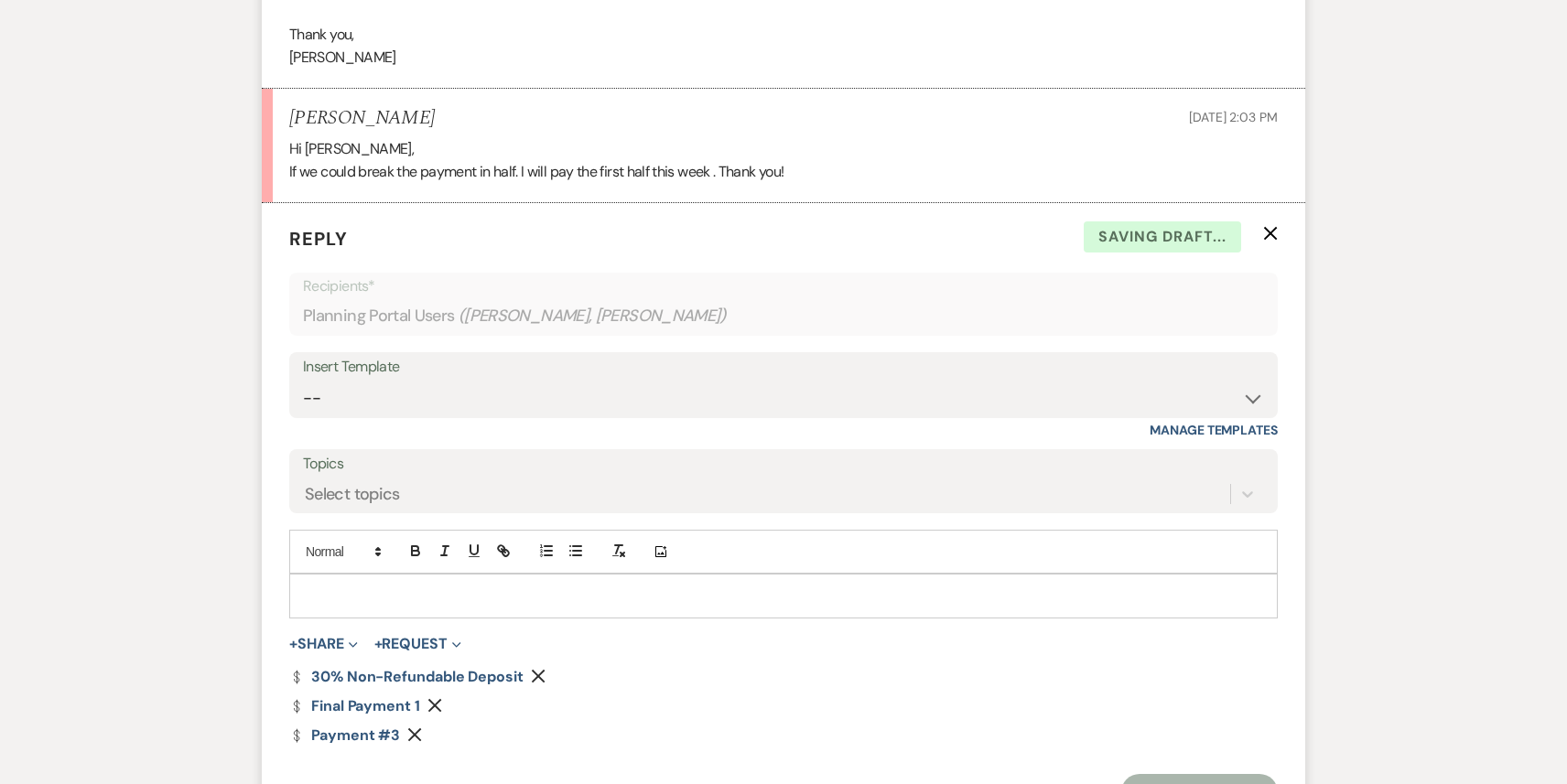
click at [535, 670] on icon "Remove" at bounding box center [538, 676] width 15 height 15
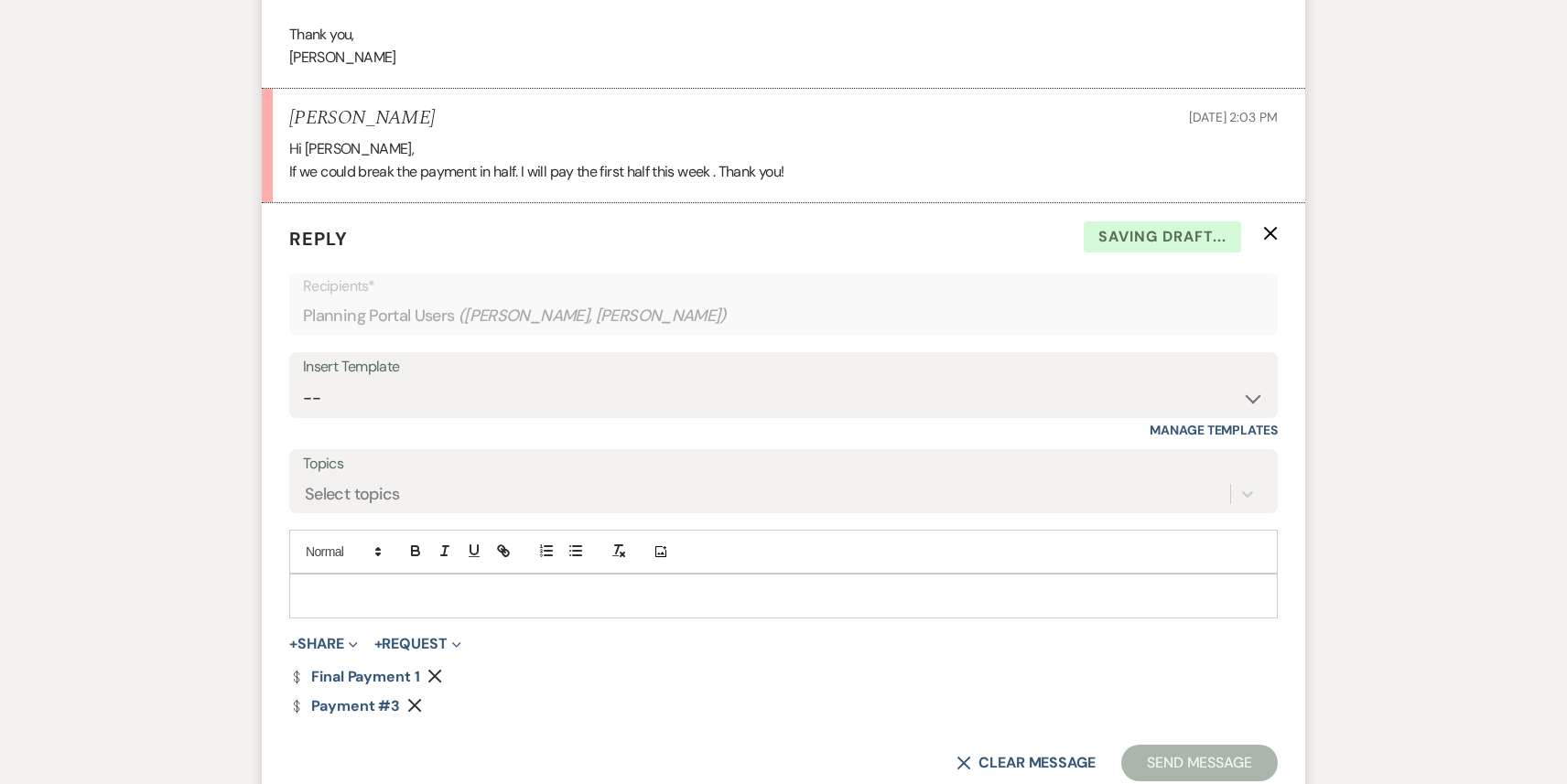
click at [467, 595] on p at bounding box center [784, 596] width 959 height 21
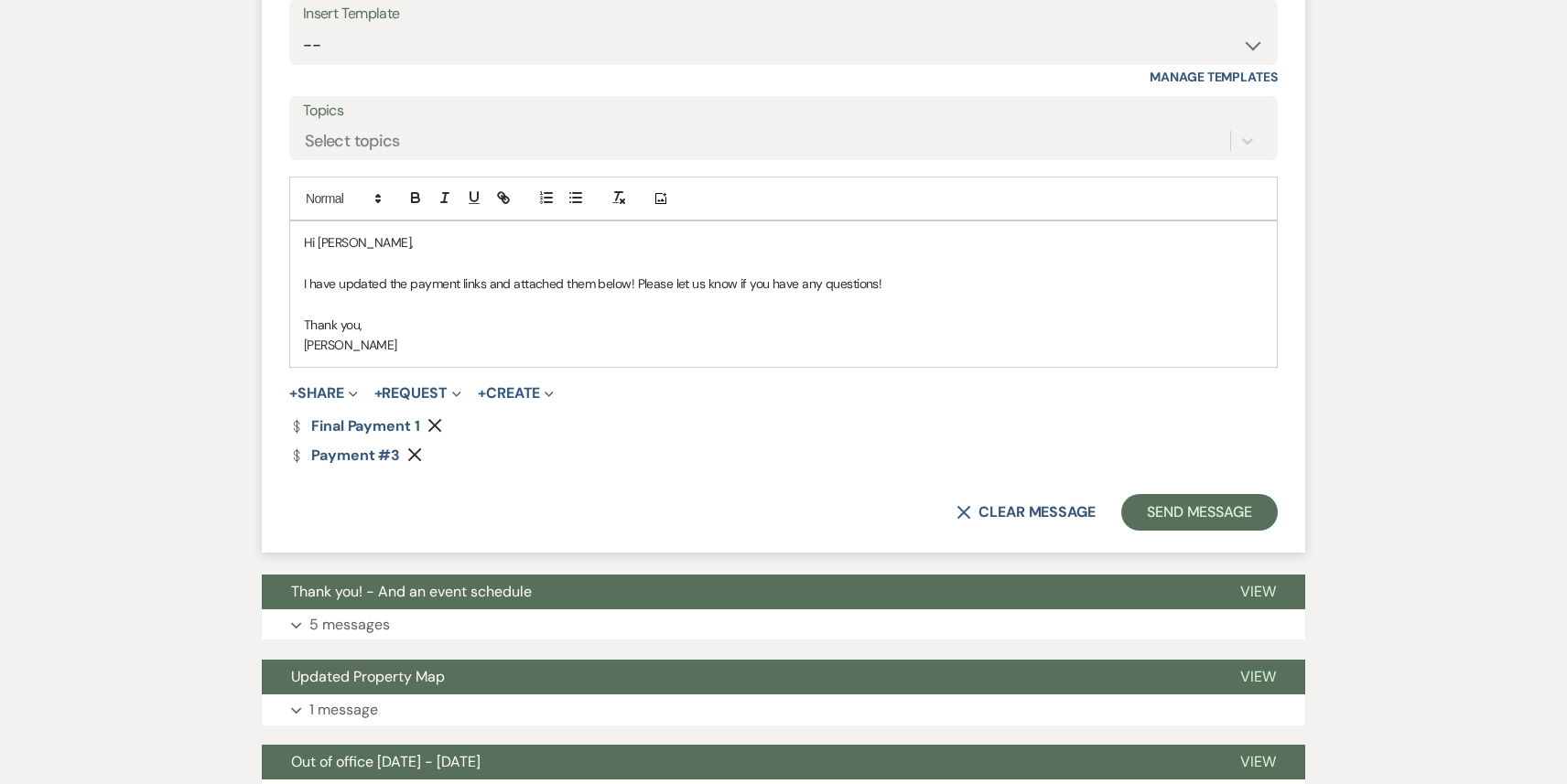
scroll to position [1285, 0]
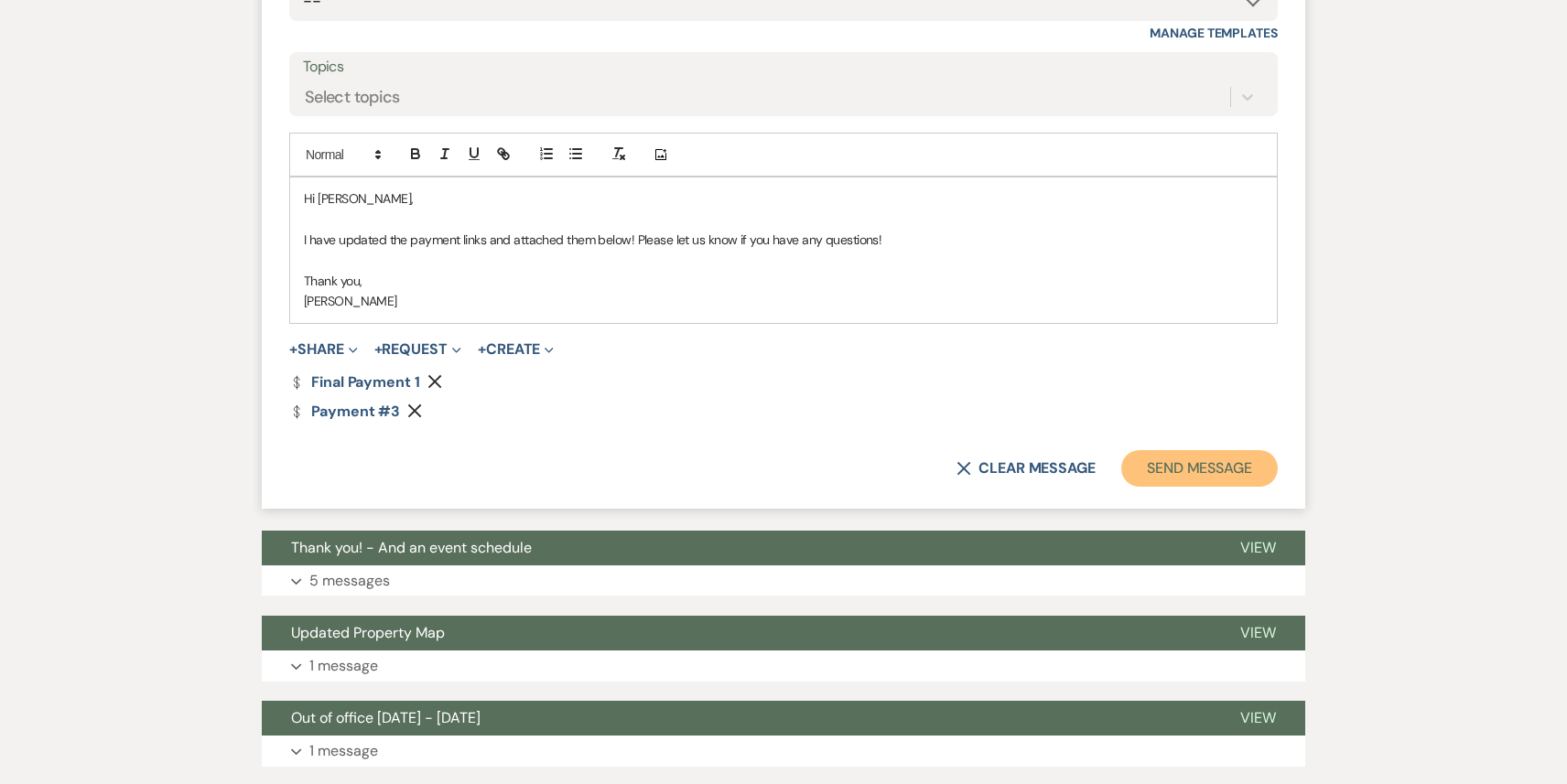
click at [1170, 462] on button "Send Message" at bounding box center [1198, 468] width 156 height 36
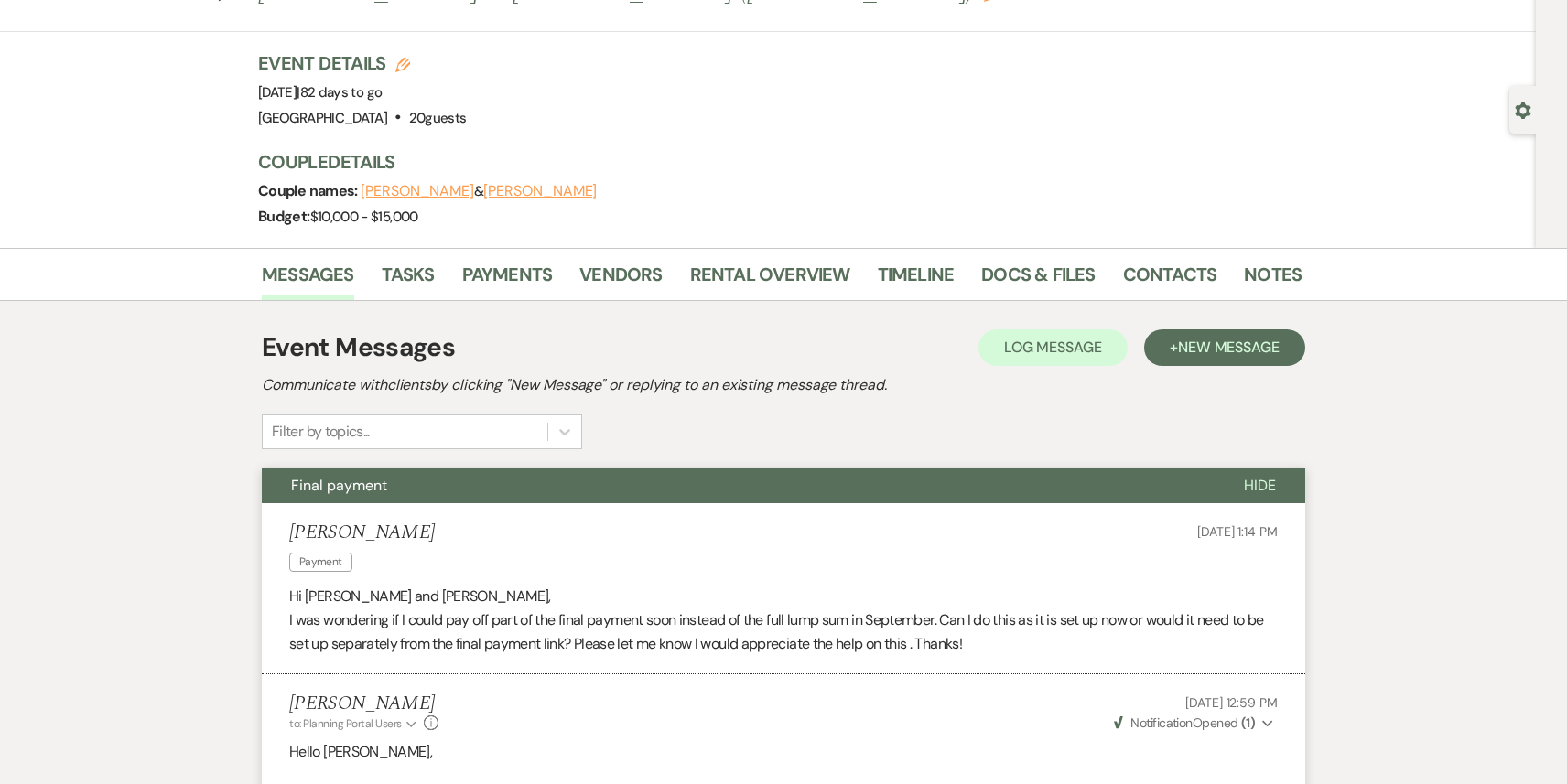
scroll to position [0, 0]
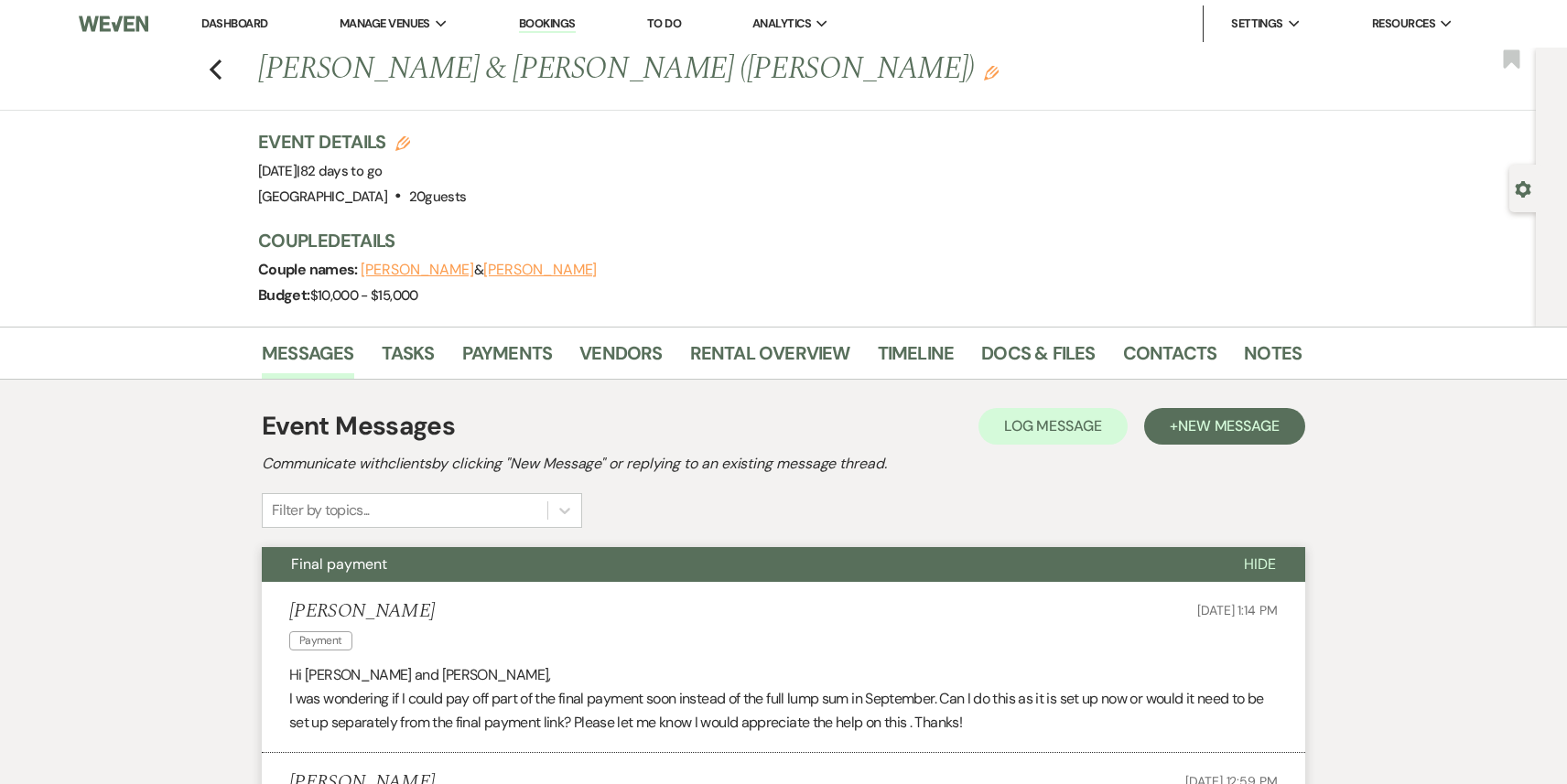
click at [238, 20] on link "Dashboard" at bounding box center [234, 23] width 66 height 16
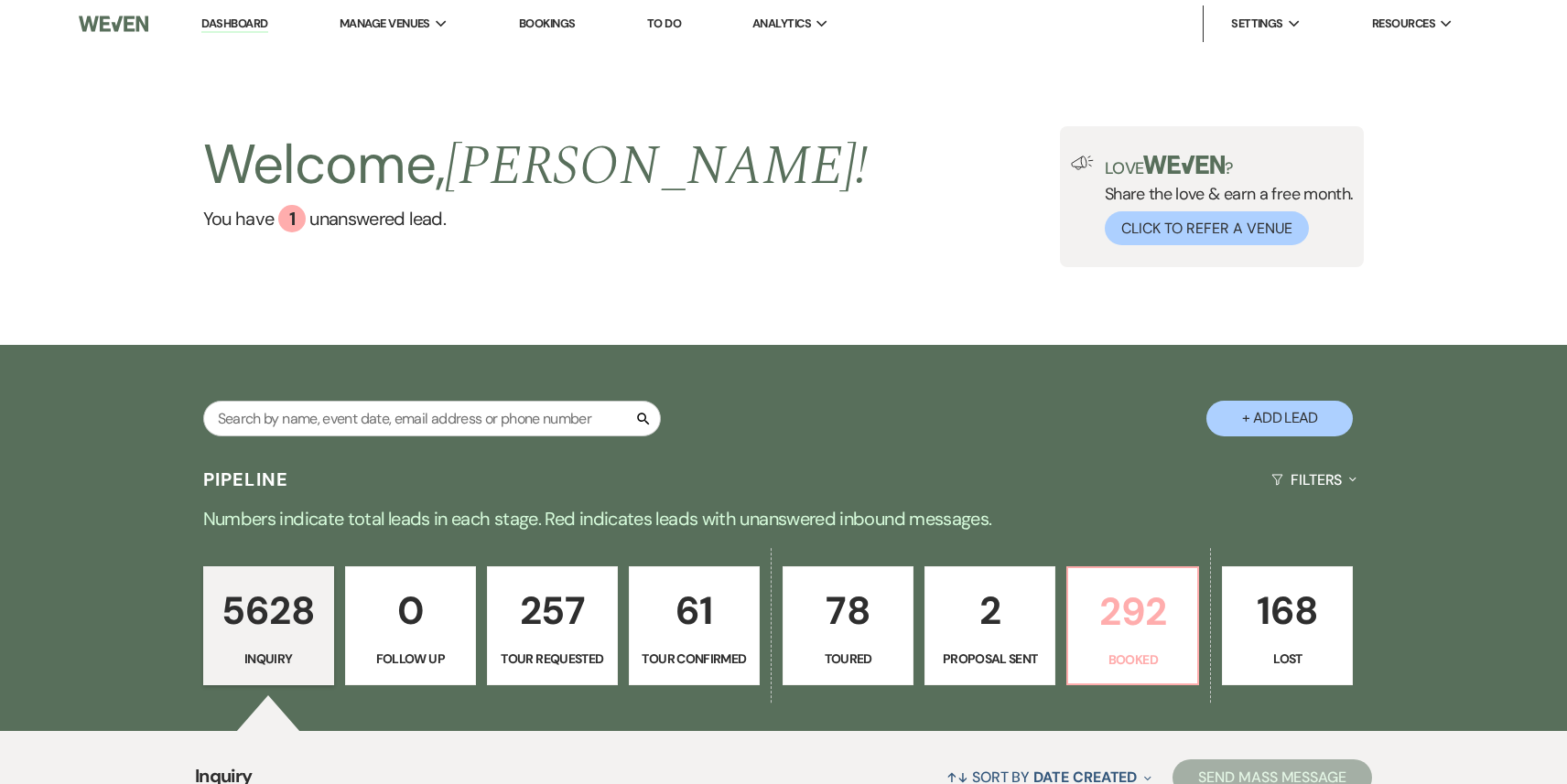
click at [1131, 629] on p "292" at bounding box center [1133, 611] width 107 height 61
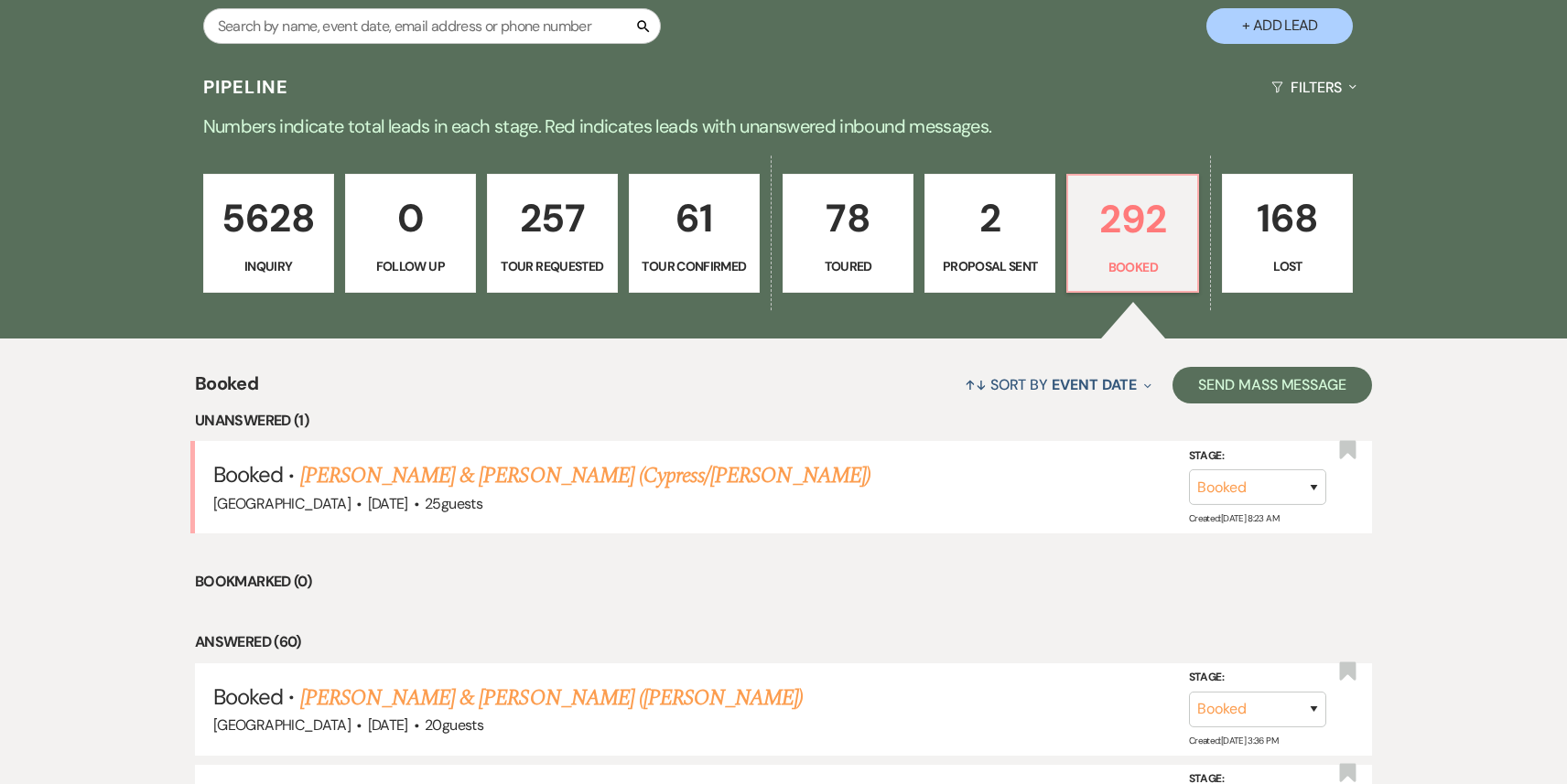
scroll to position [404, 0]
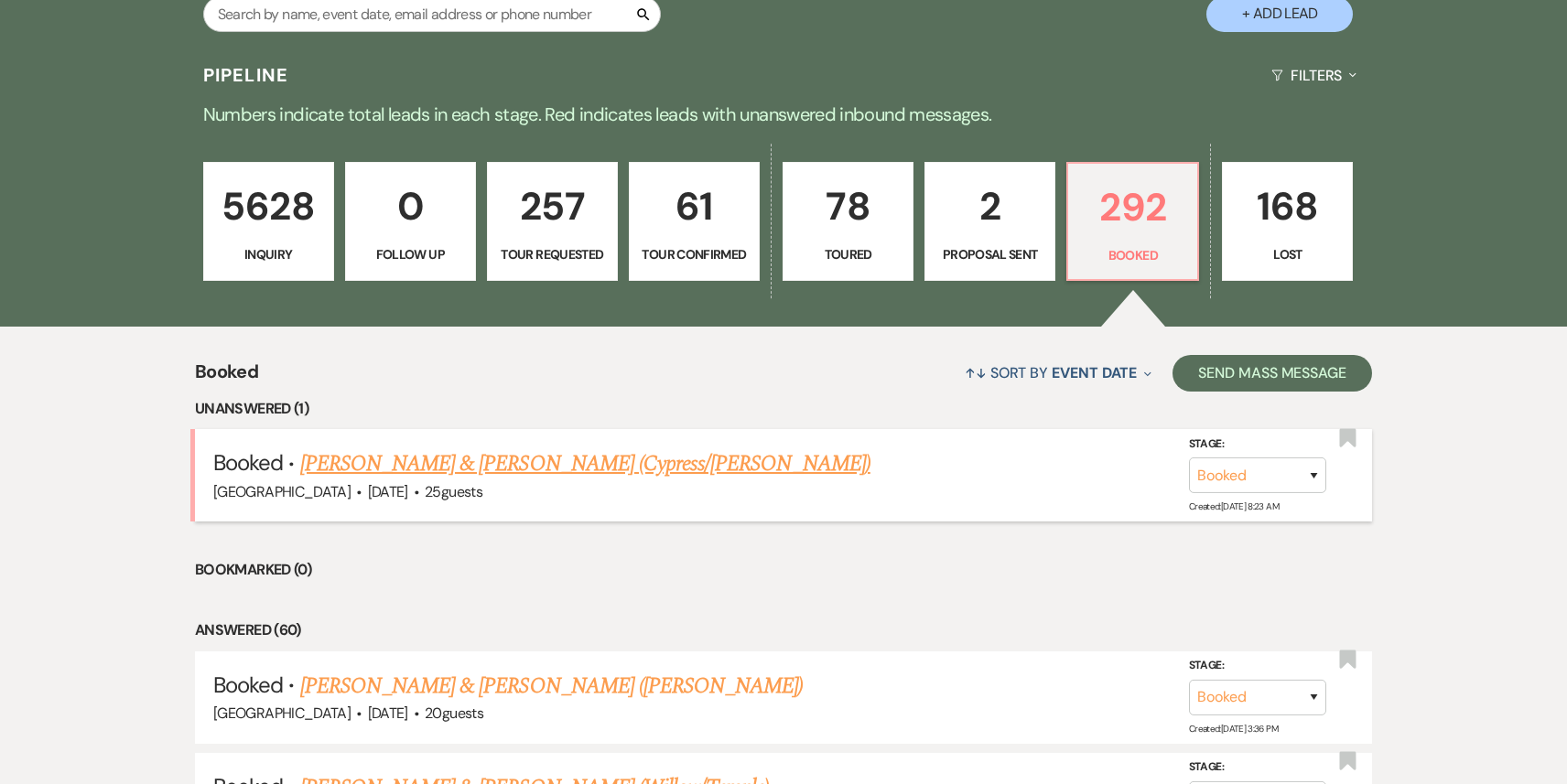
click at [419, 468] on link "[PERSON_NAME] & [PERSON_NAME] (Cypress/[PERSON_NAME])" at bounding box center [585, 463] width 570 height 33
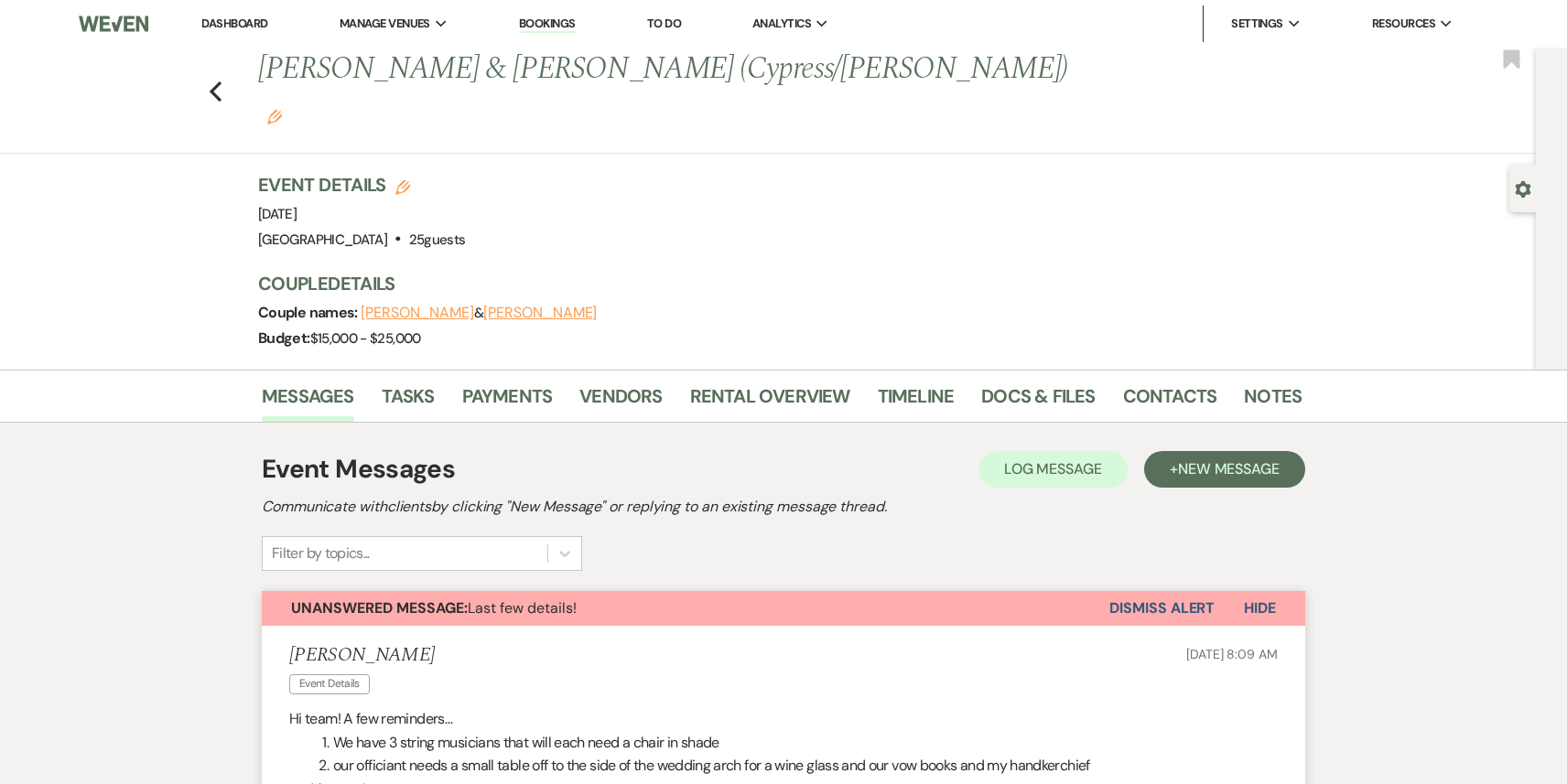
click at [248, 15] on li "Dashboard" at bounding box center [234, 23] width 84 height 36
click at [227, 47] on nav "Dashboard Manage Venues Expand Treehouse Point Elopements at [GEOGRAPHIC_DATA] …" at bounding box center [784, 23] width 1567 height 48
click at [236, 11] on li "Dashboard" at bounding box center [234, 23] width 84 height 36
click at [236, 23] on link "Dashboard" at bounding box center [234, 23] width 66 height 16
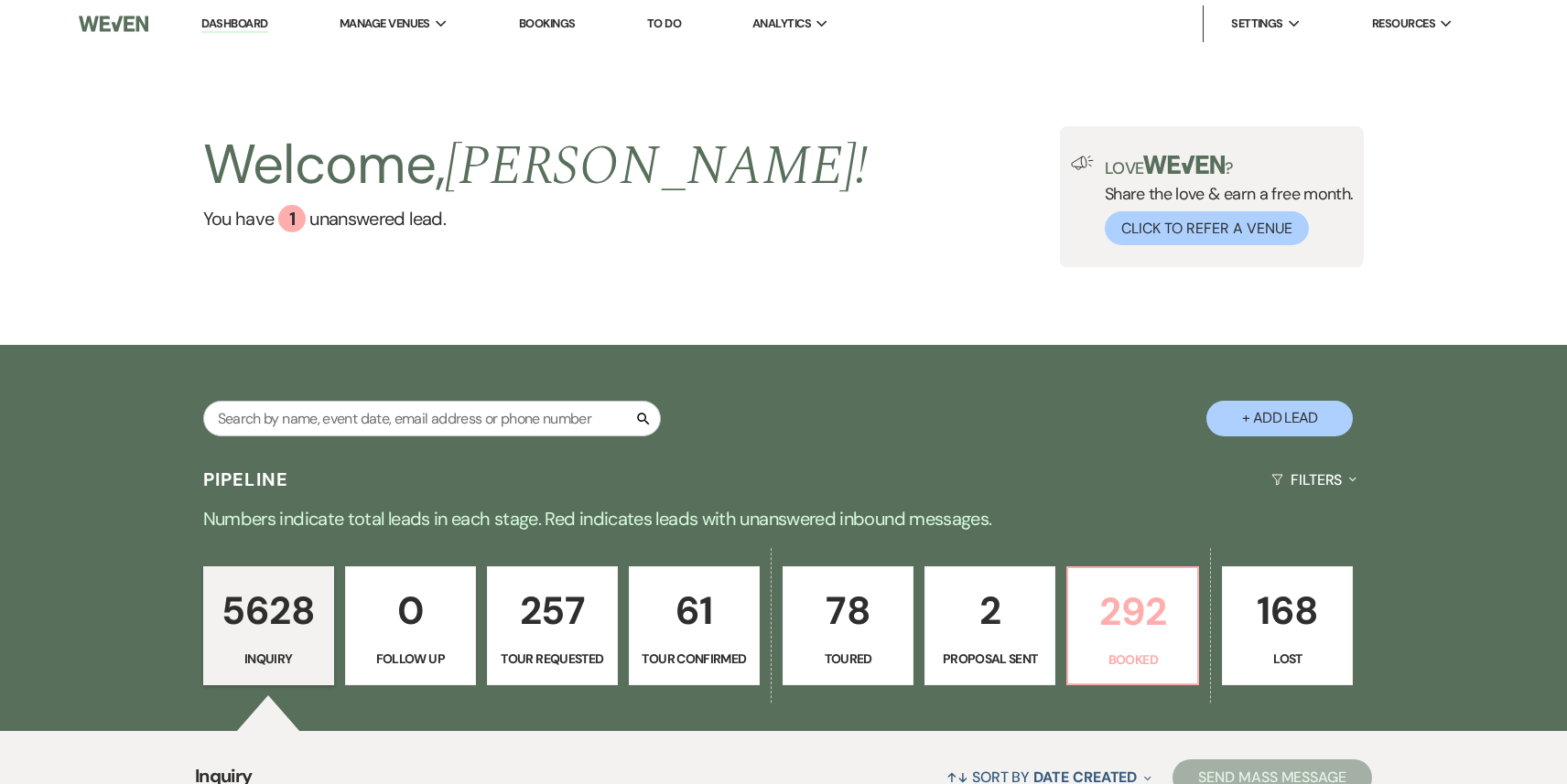
click at [1134, 610] on p "292" at bounding box center [1133, 611] width 107 height 61
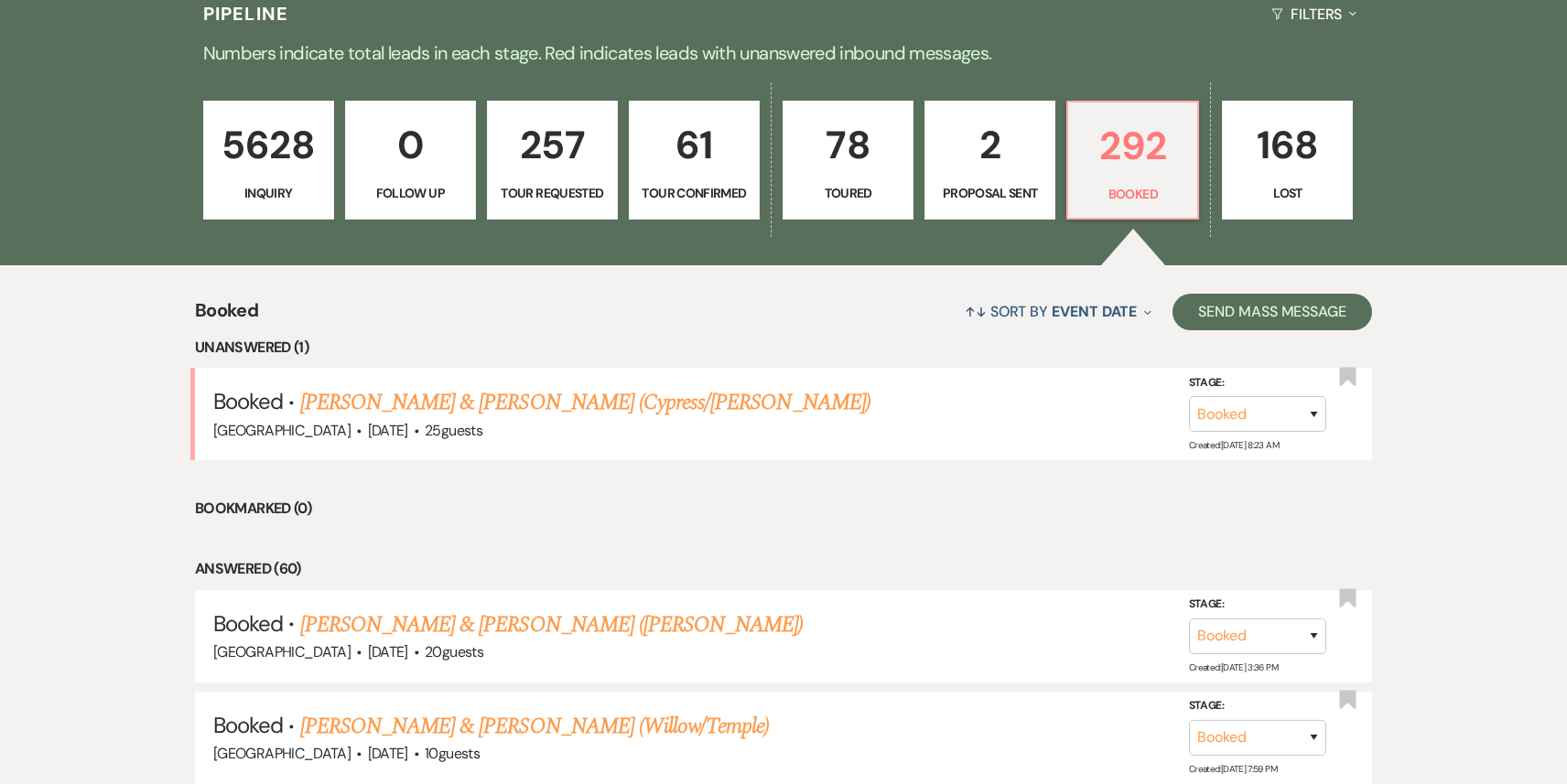
scroll to position [725, 0]
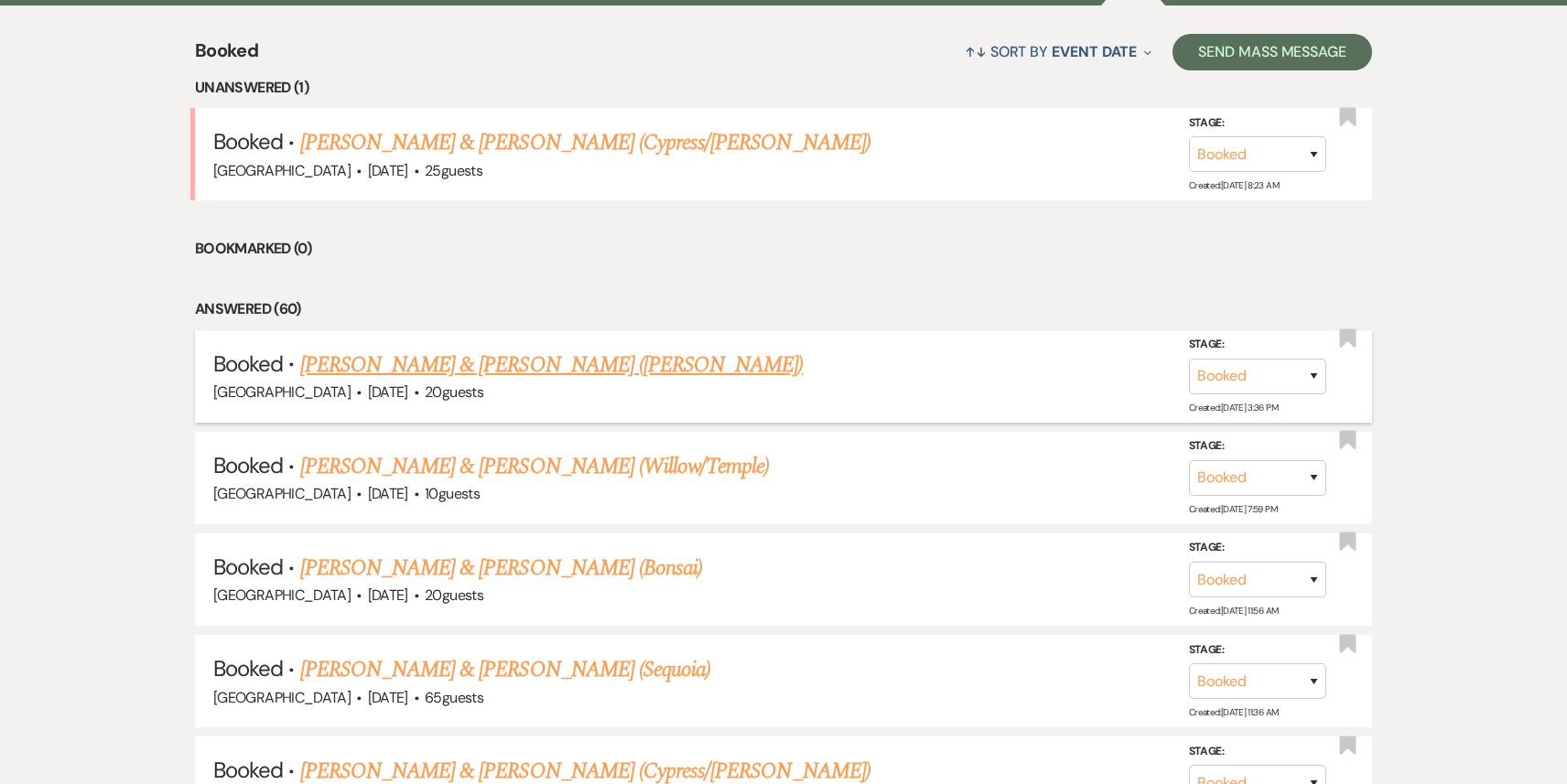
click at [525, 360] on link "[PERSON_NAME] & [PERSON_NAME] ([PERSON_NAME])" at bounding box center [552, 364] width 504 height 33
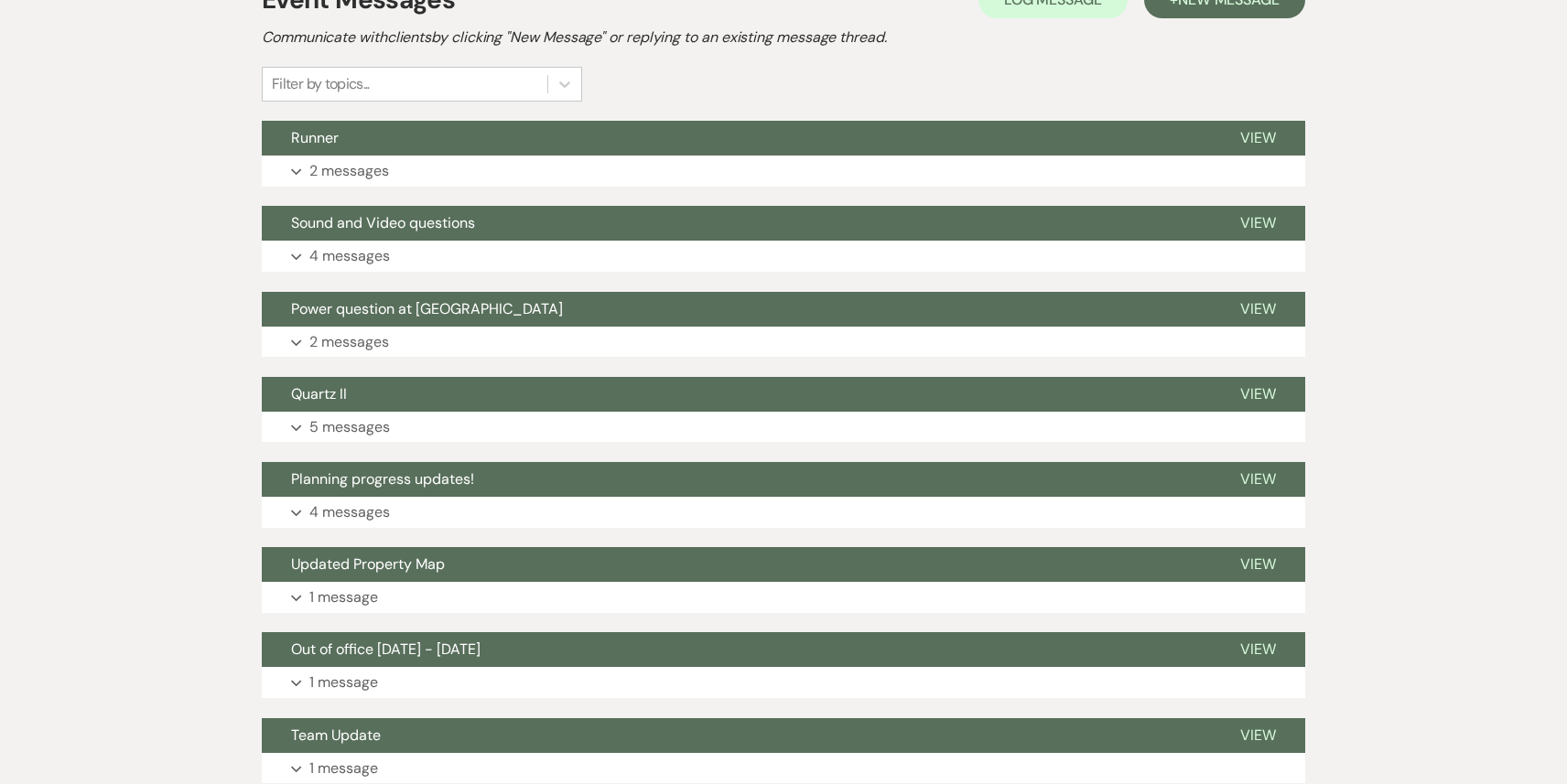
scroll to position [444, 0]
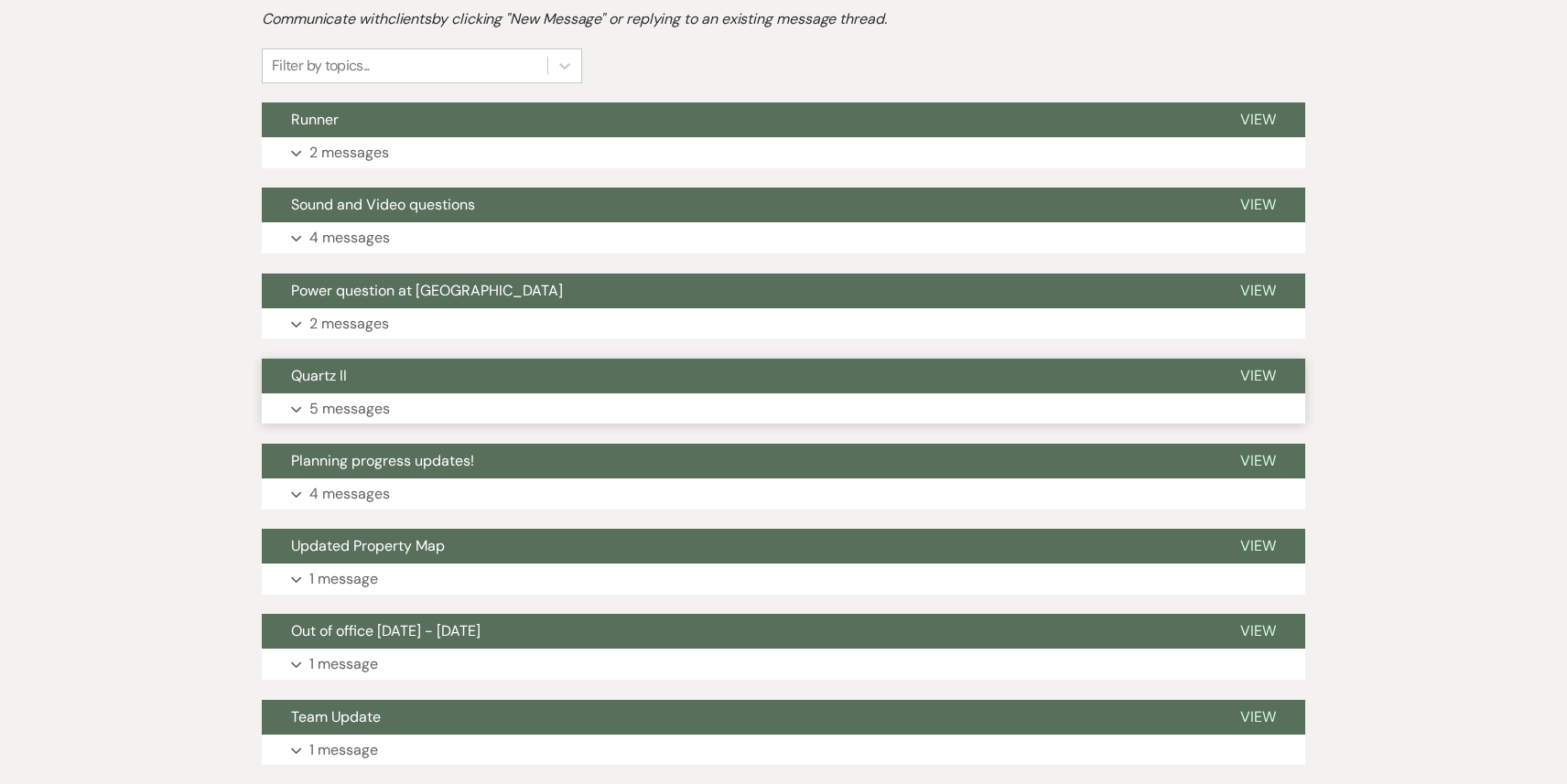
click at [593, 387] on button "Quartz II" at bounding box center [737, 375] width 949 height 35
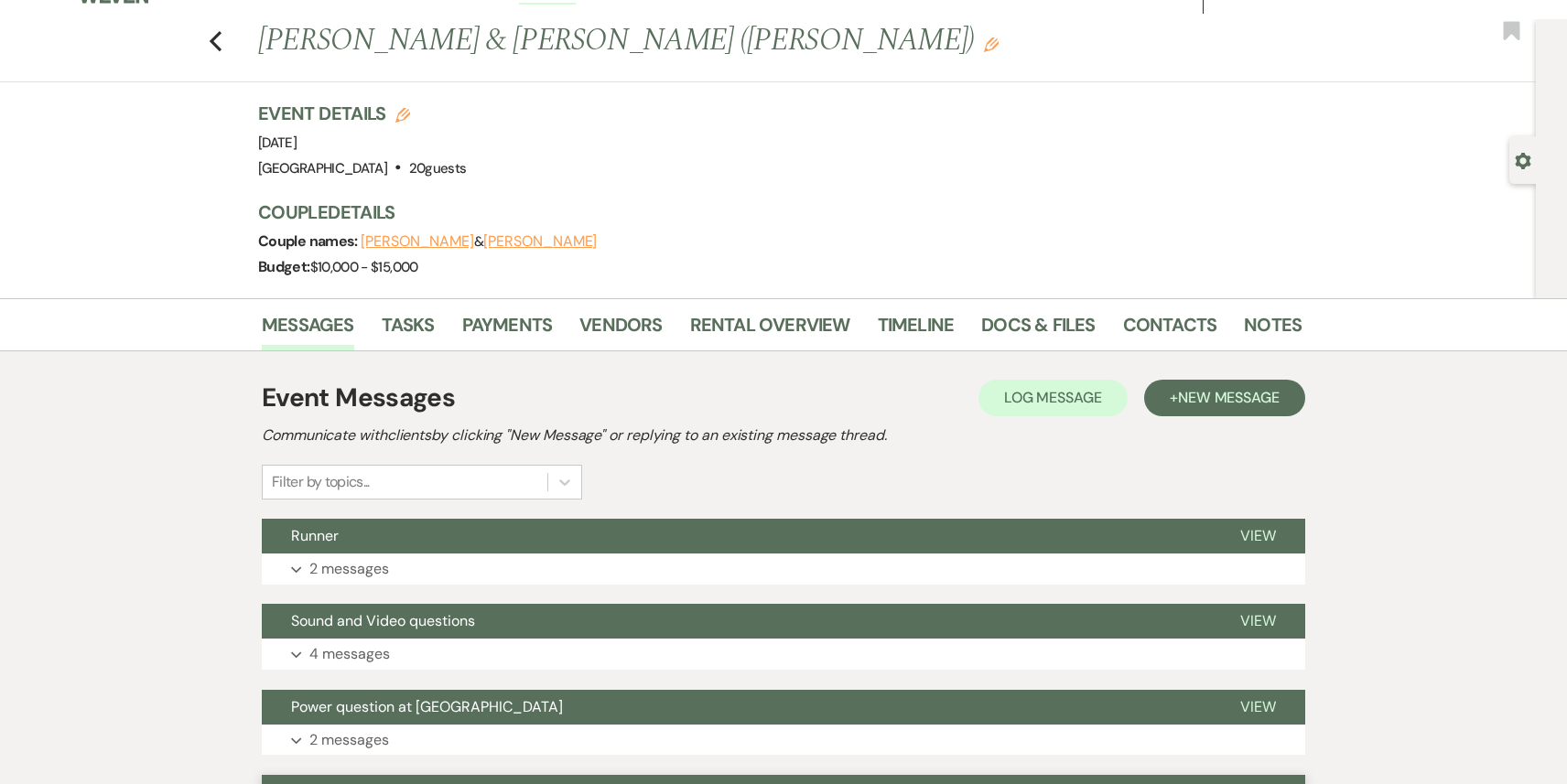
scroll to position [0, 0]
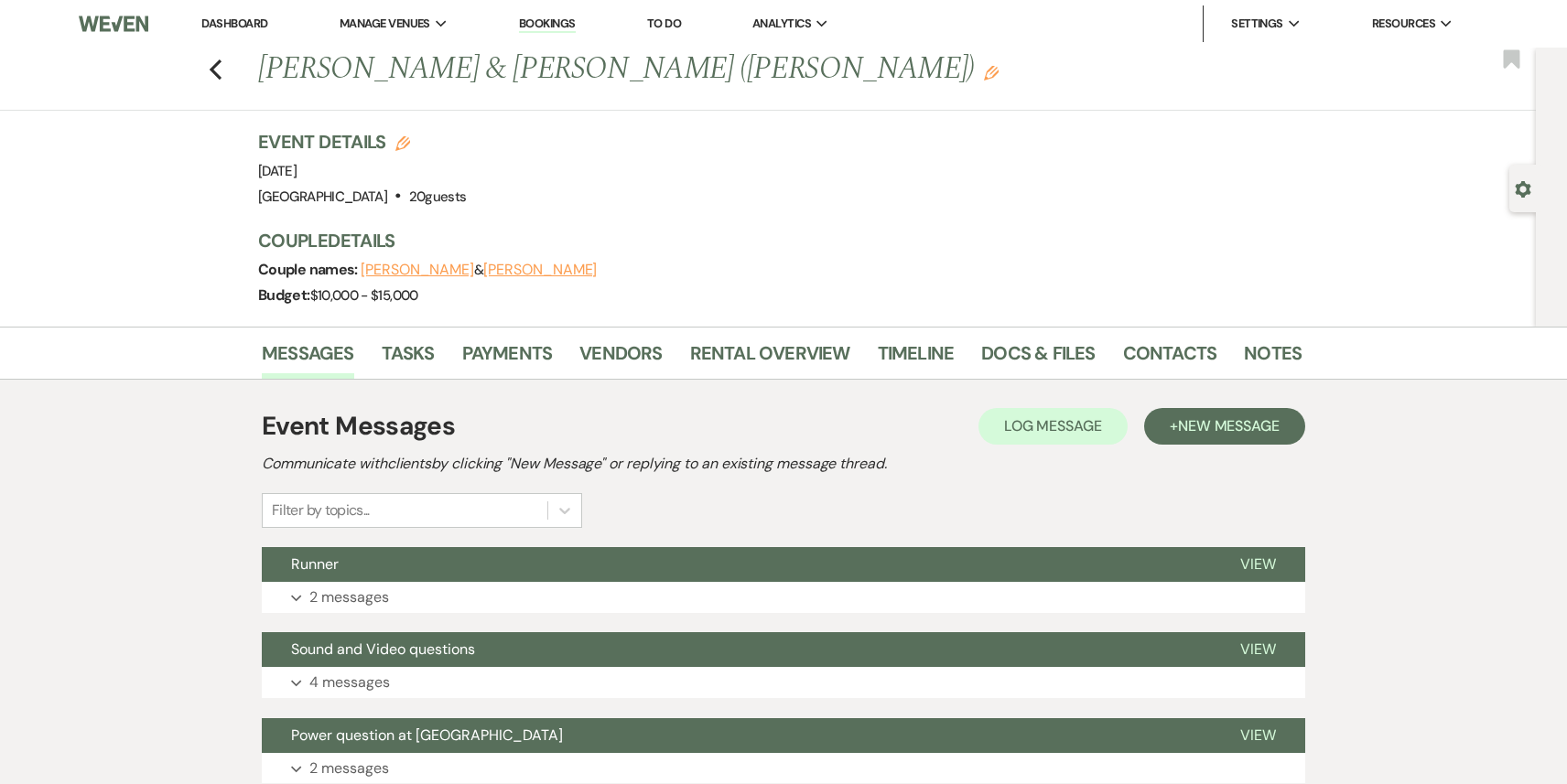
click at [228, 23] on link "Dashboard" at bounding box center [234, 23] width 66 height 16
